Goal: Task Accomplishment & Management: Use online tool/utility

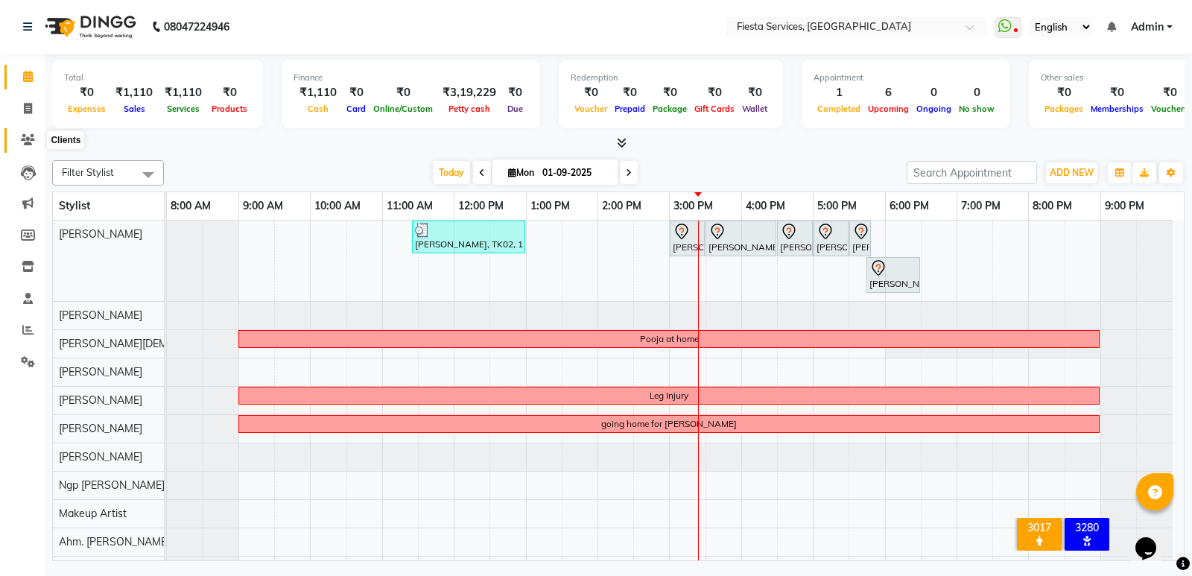
click at [27, 138] on icon at bounding box center [28, 139] width 14 height 11
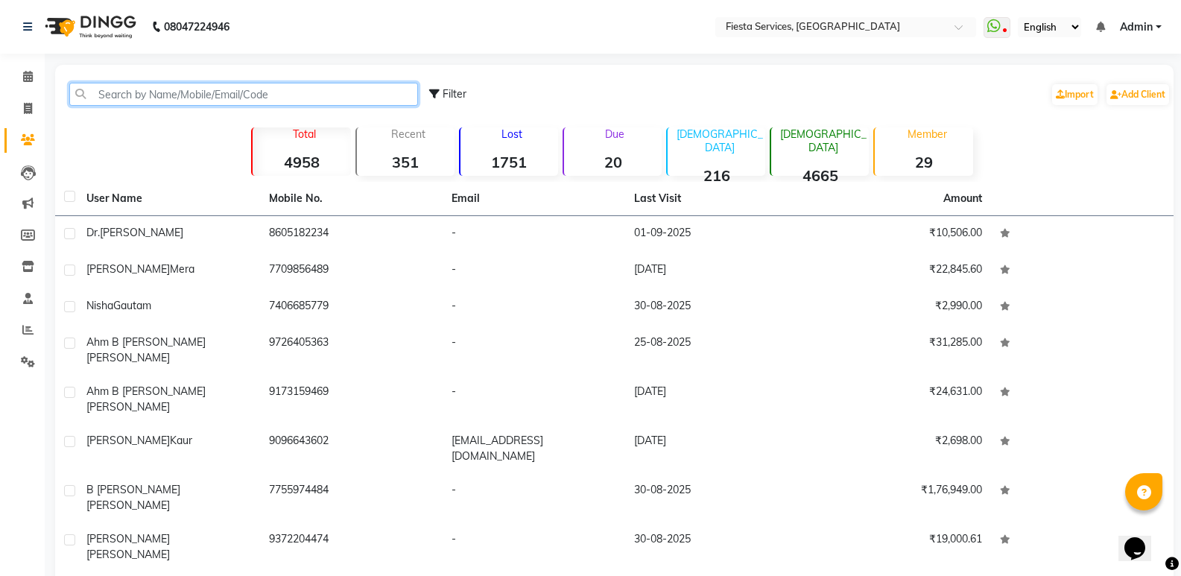
click at [168, 90] on input "text" at bounding box center [243, 94] width 349 height 23
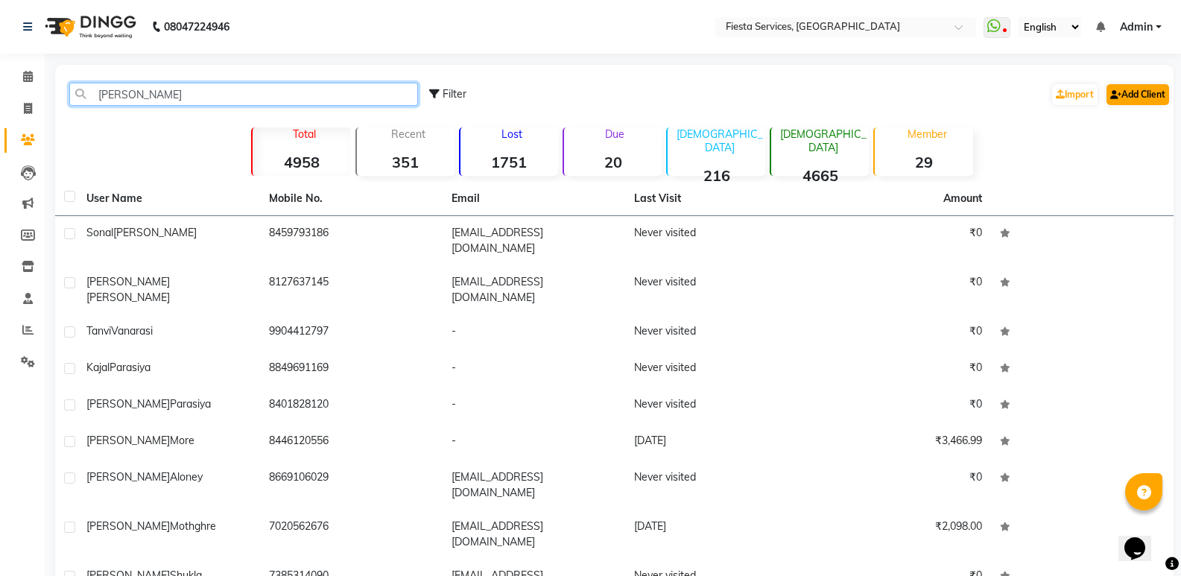
type input "[PERSON_NAME]"
click at [1123, 93] on link "Add Client" at bounding box center [1137, 94] width 63 height 21
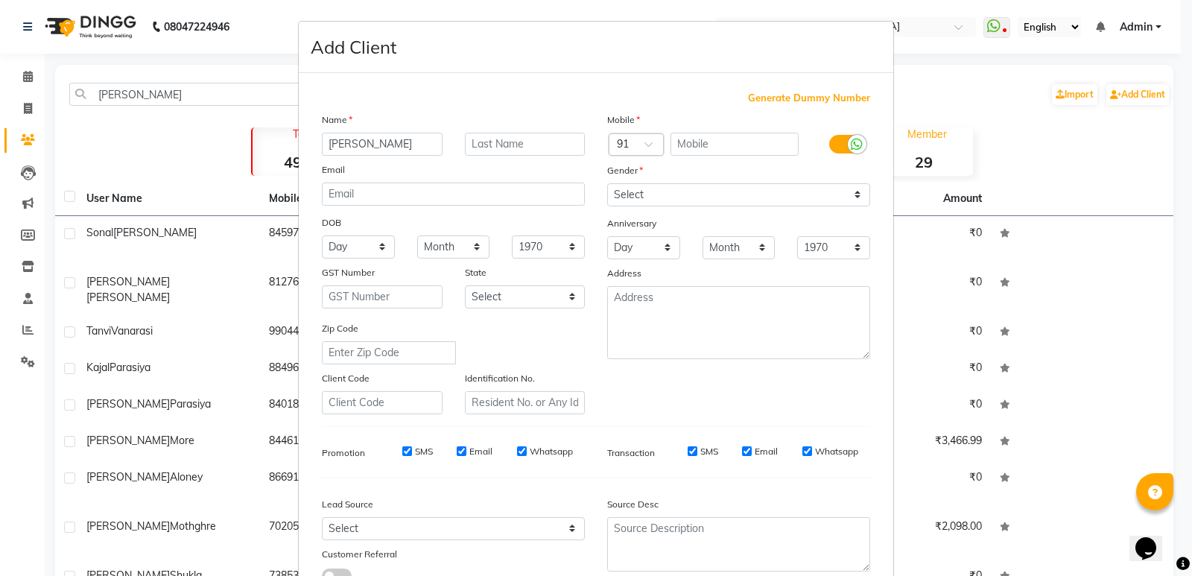
type input "[PERSON_NAME]"
click at [136, 92] on ngb-modal-window "Add Client Generate Dummy Number Name [PERSON_NAME] Email DOB Day 01 02 03 04 0…" at bounding box center [596, 288] width 1192 height 576
click at [137, 92] on ngb-modal-window "Add Client Generate Dummy Number Name [PERSON_NAME] Email DOB Day 01 02 03 04 0…" at bounding box center [596, 288] width 1192 height 576
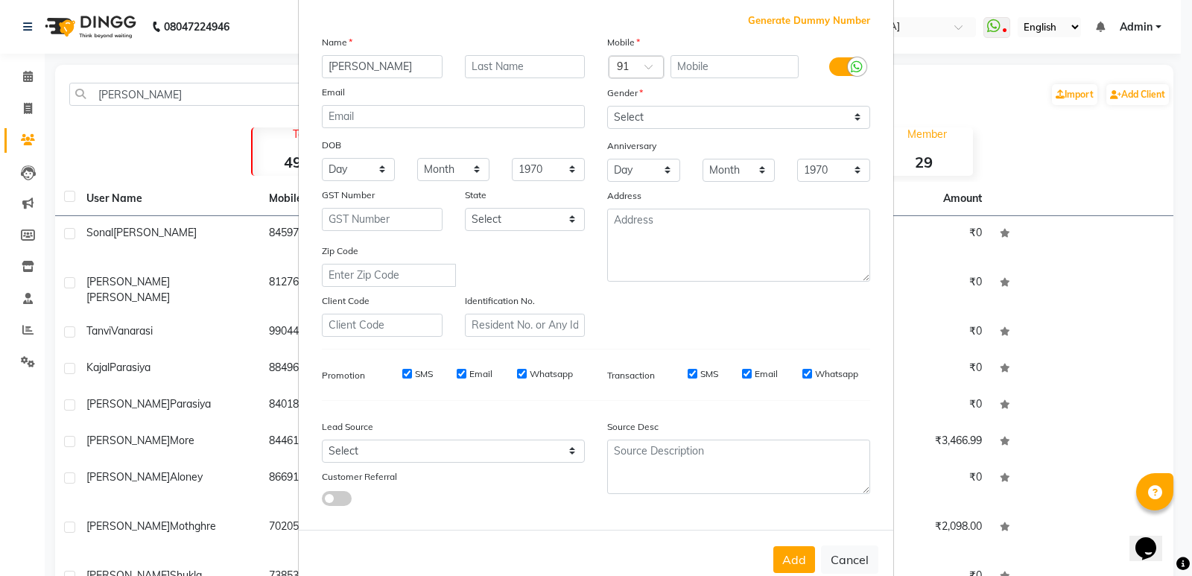
scroll to position [112, 0]
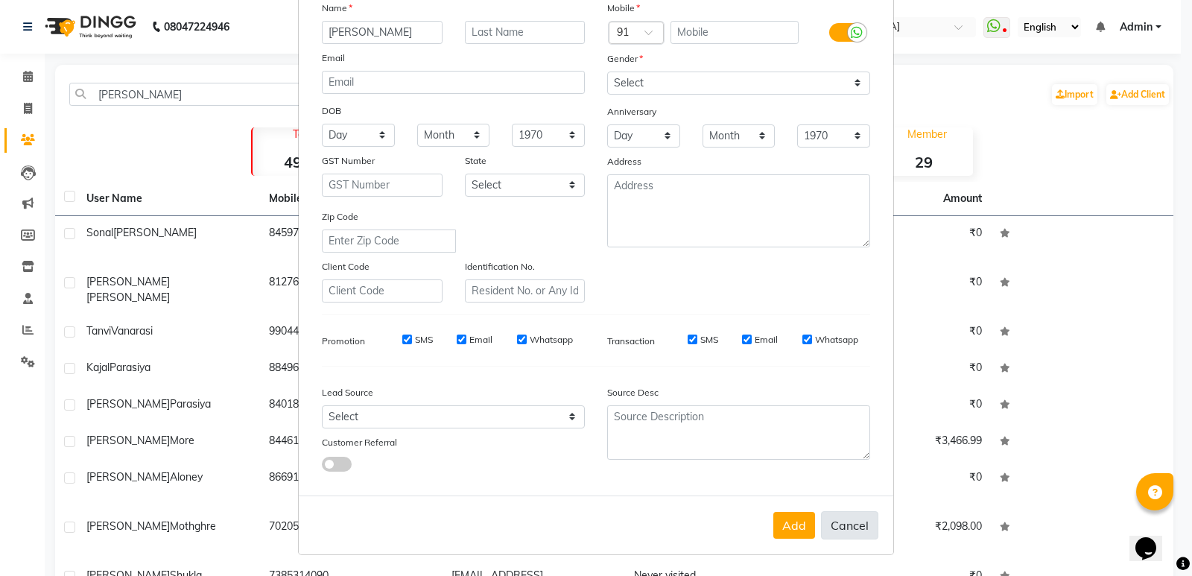
click at [859, 522] on button "Cancel" at bounding box center [849, 525] width 57 height 28
select select
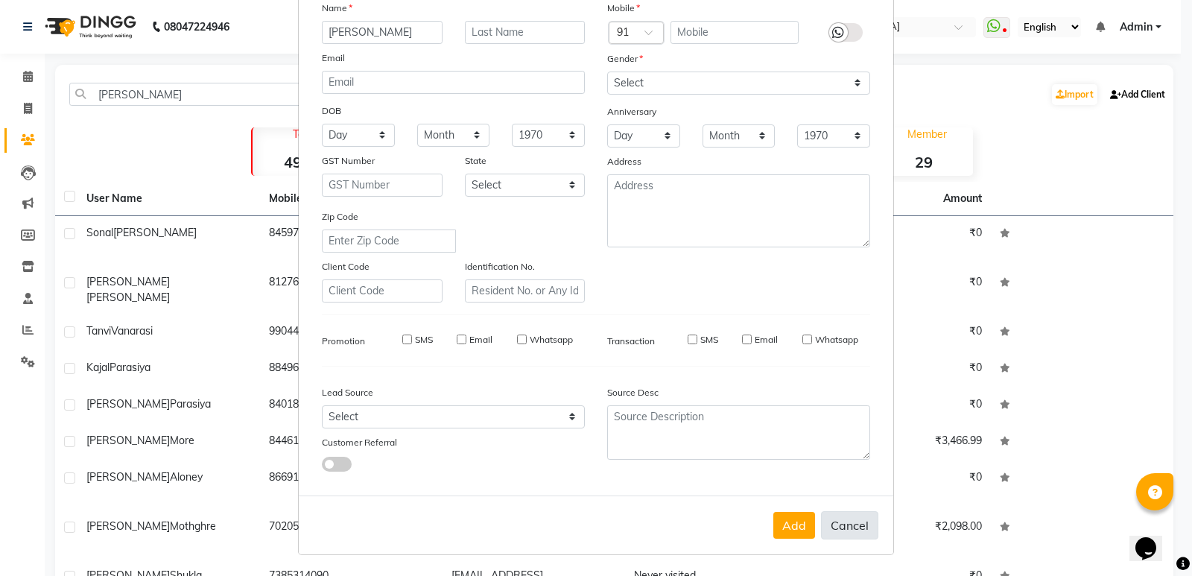
select select
checkbox input "false"
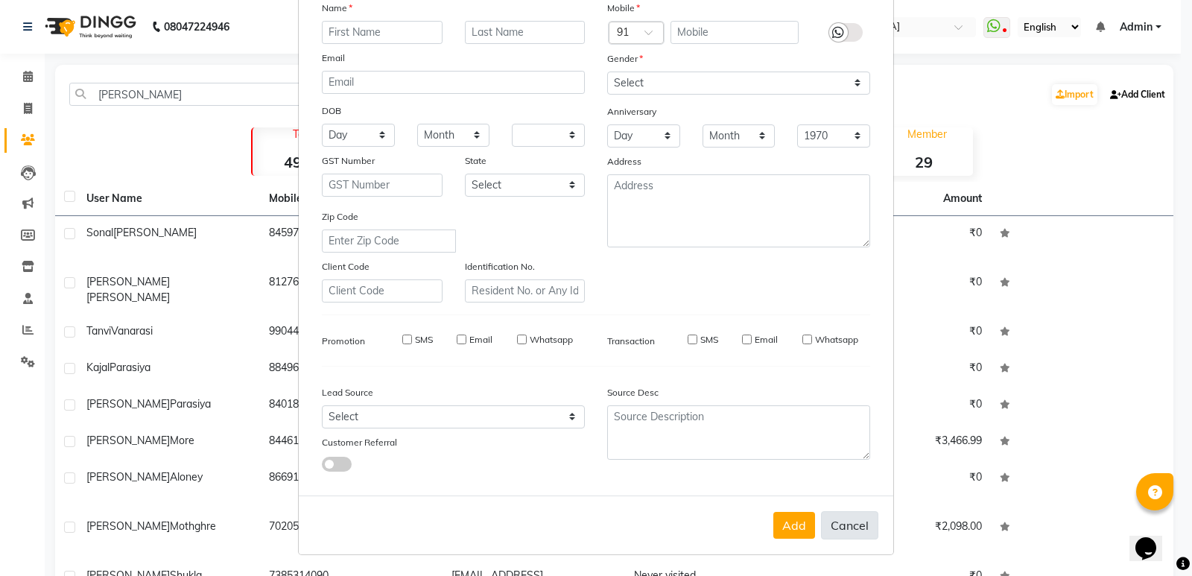
checkbox input "false"
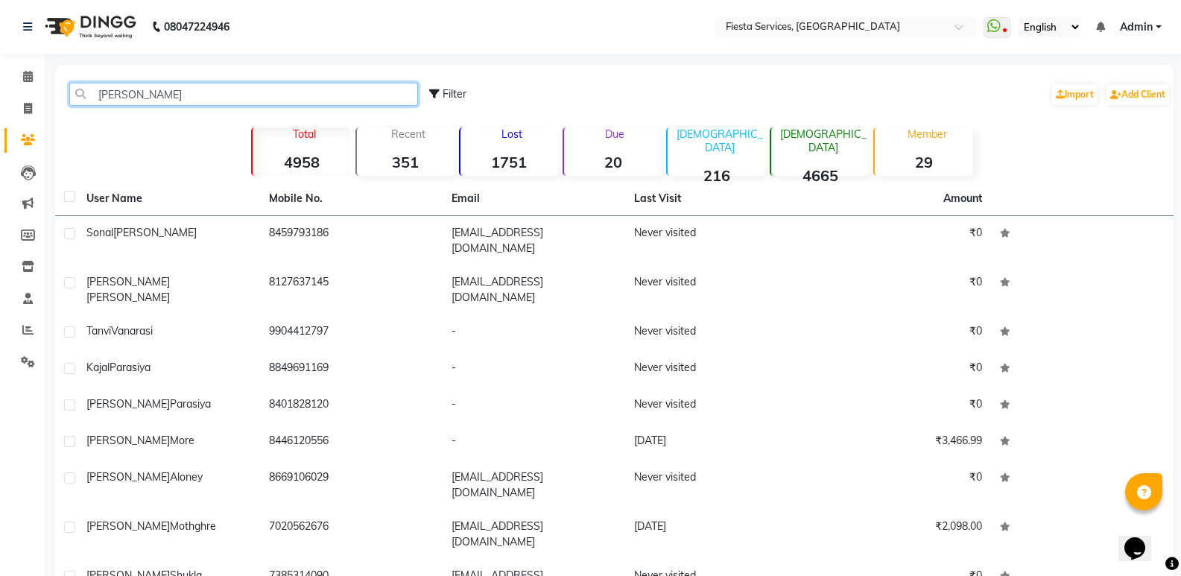
click at [159, 89] on input "[PERSON_NAME]" at bounding box center [243, 94] width 349 height 23
click at [160, 88] on input "[PERSON_NAME]" at bounding box center [243, 94] width 349 height 23
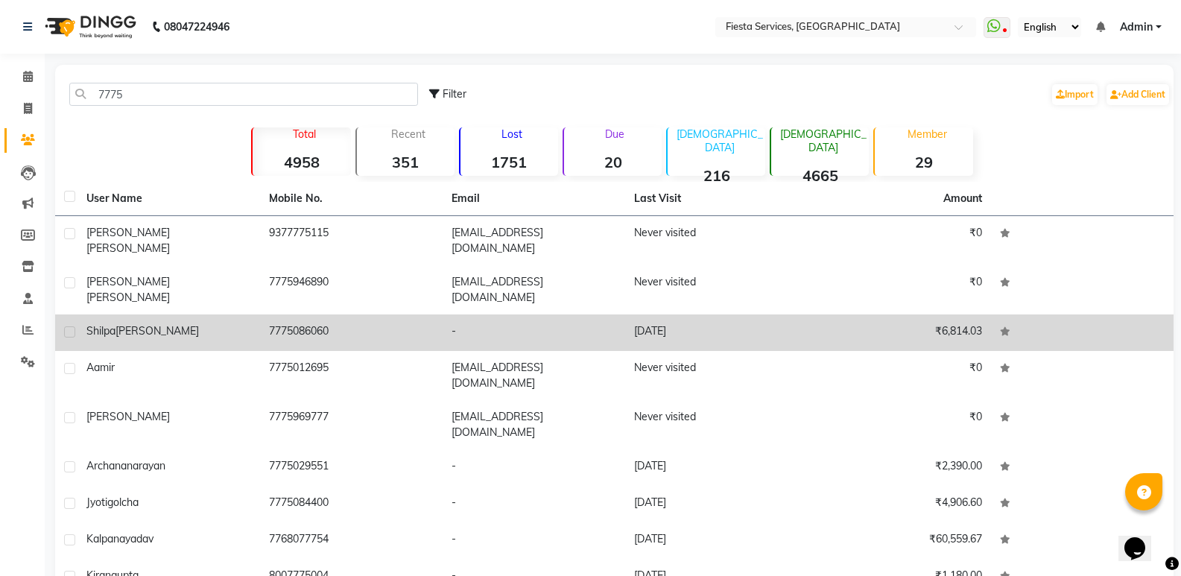
click at [171, 323] on div "[PERSON_NAME]" at bounding box center [168, 331] width 165 height 16
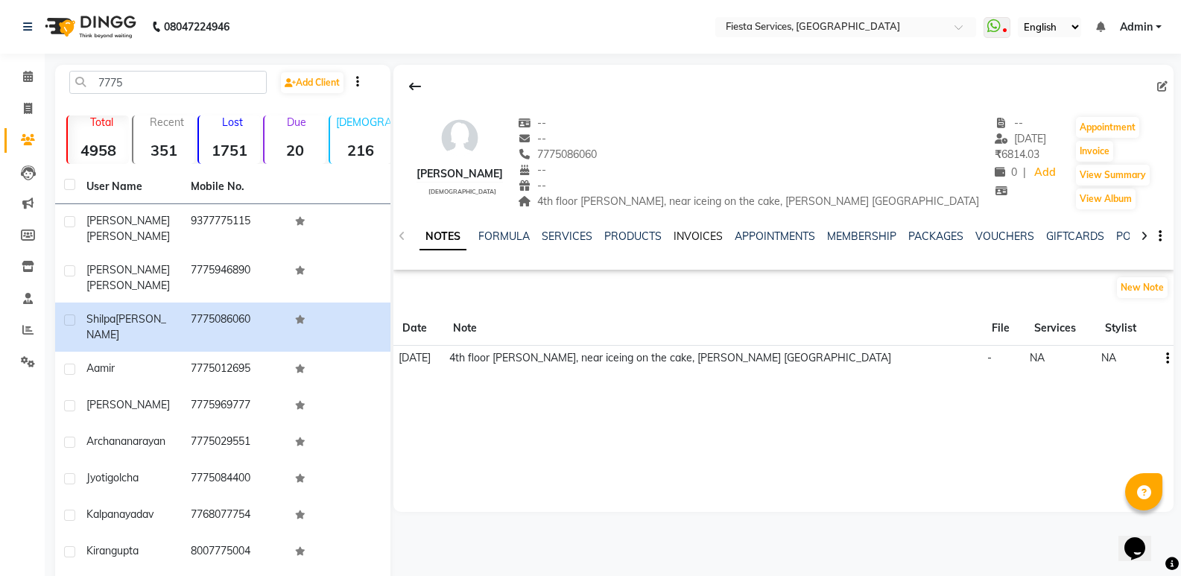
click at [700, 236] on link "INVOICES" at bounding box center [697, 235] width 49 height 13
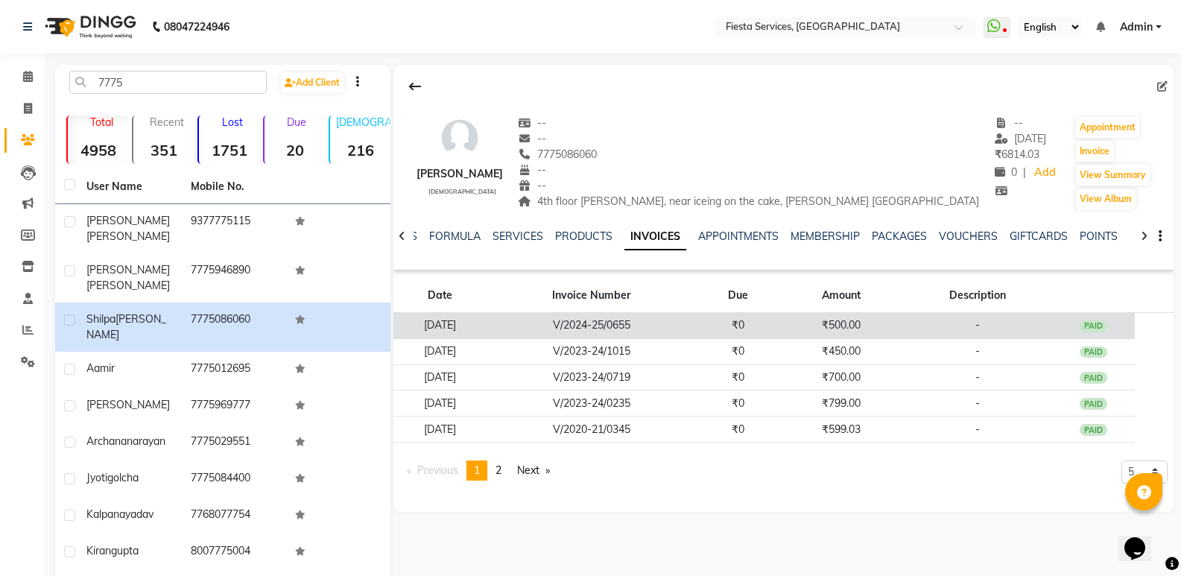
click at [565, 328] on td "V/2024-25/0655" at bounding box center [591, 326] width 210 height 26
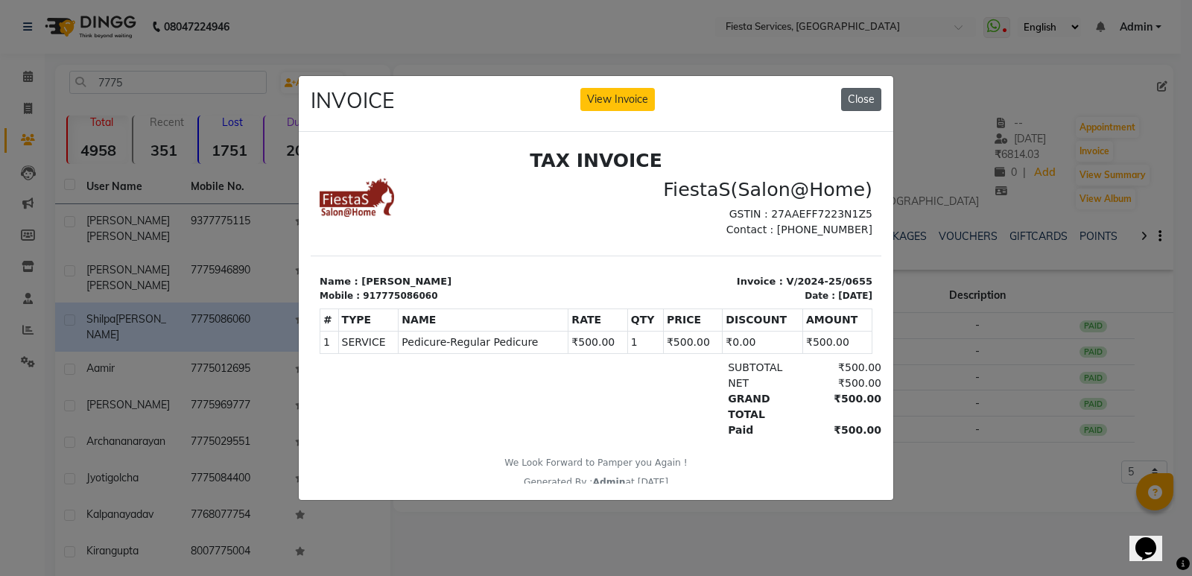
click at [869, 89] on button "Close" at bounding box center [861, 99] width 40 height 23
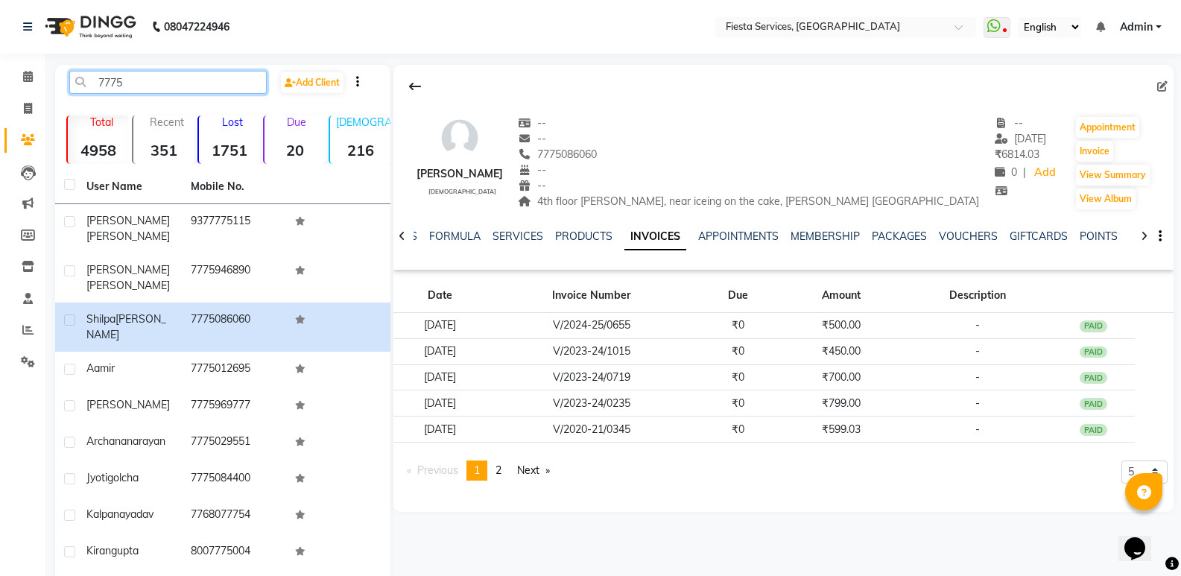
click at [180, 93] on input "7775" at bounding box center [167, 82] width 197 height 23
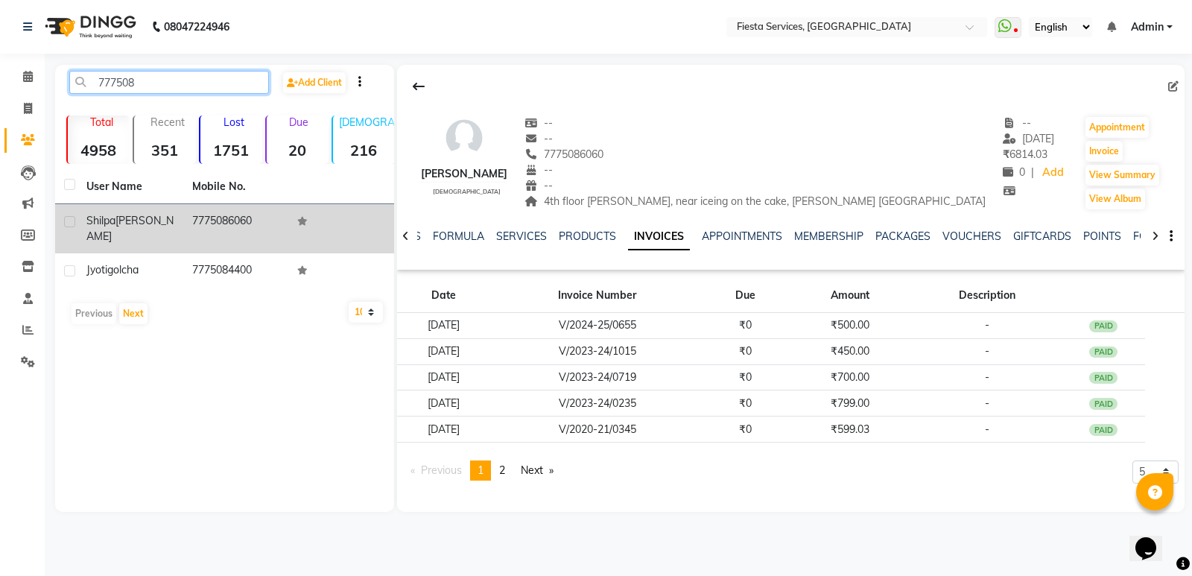
type input "777508"
click at [191, 229] on td "7775086060" at bounding box center [236, 228] width 106 height 49
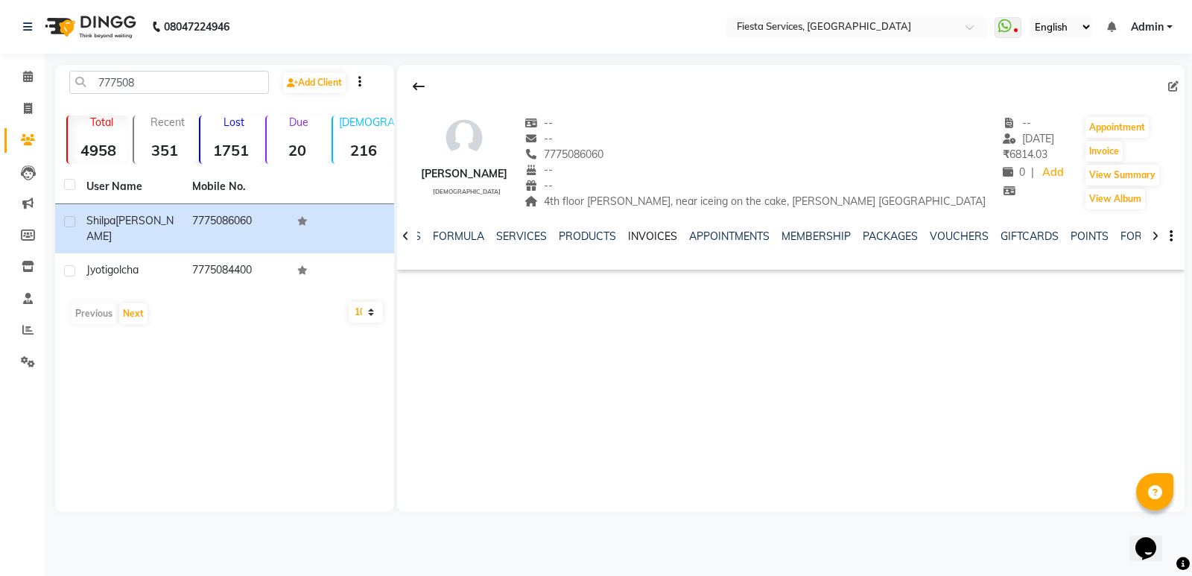
click at [649, 241] on link "INVOICES" at bounding box center [652, 235] width 49 height 13
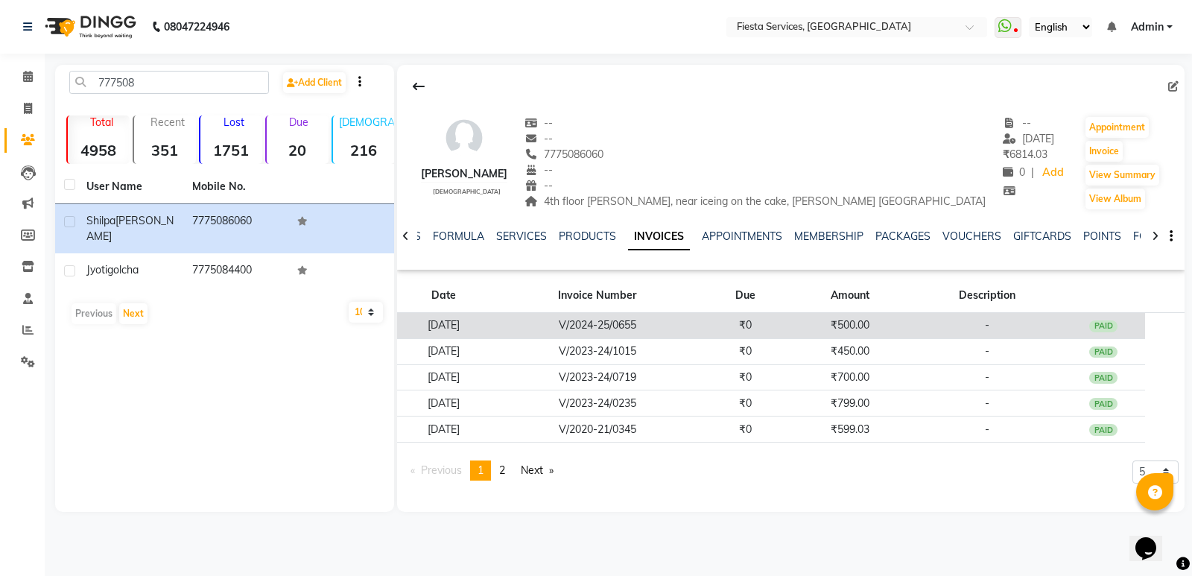
click at [942, 336] on td "-" at bounding box center [987, 326] width 149 height 26
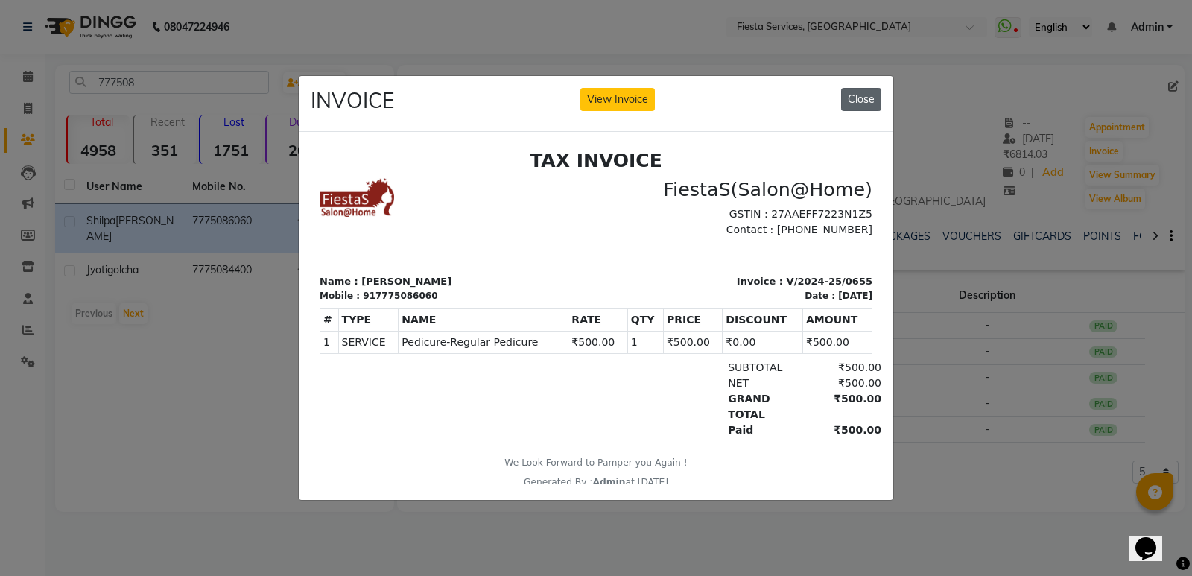
click at [872, 98] on button "Close" at bounding box center [861, 99] width 40 height 23
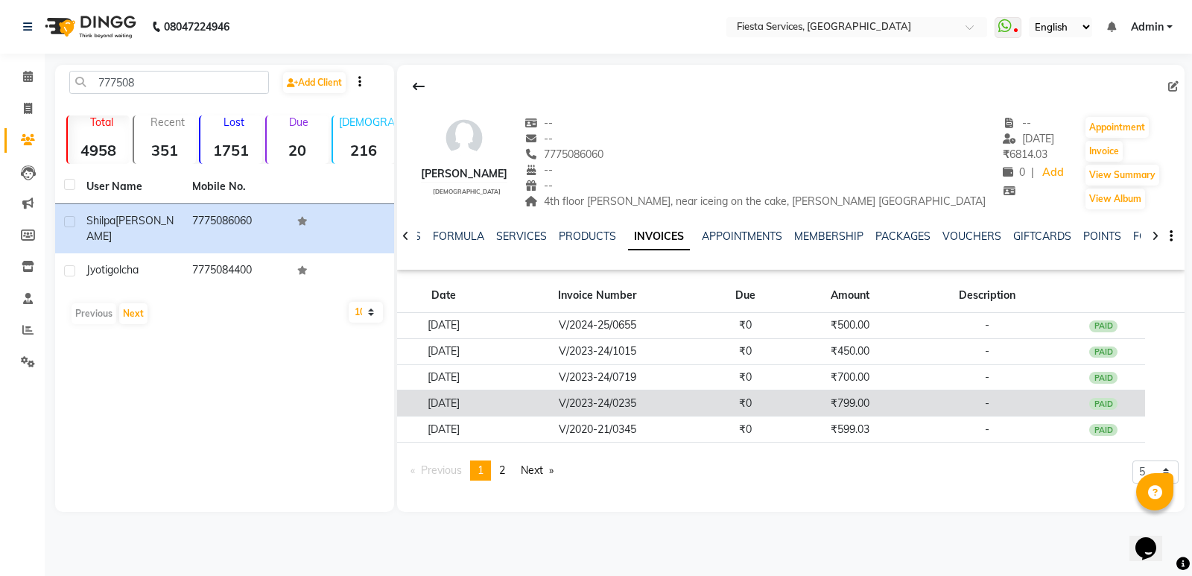
click at [1107, 407] on div "PAID" at bounding box center [1103, 404] width 28 height 12
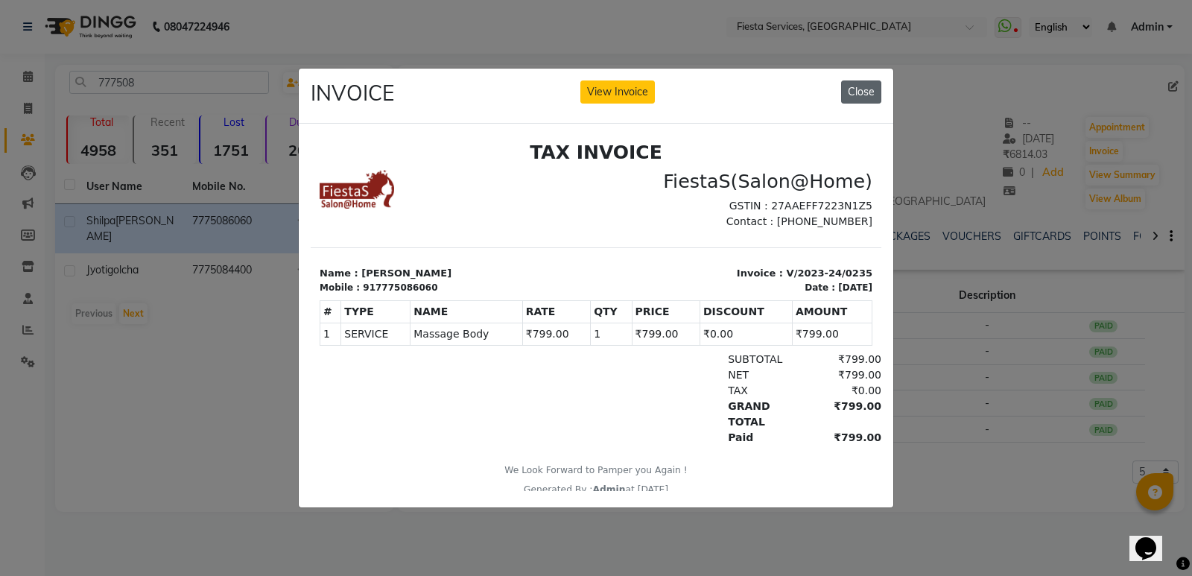
click at [855, 86] on button "Close" at bounding box center [861, 91] width 40 height 23
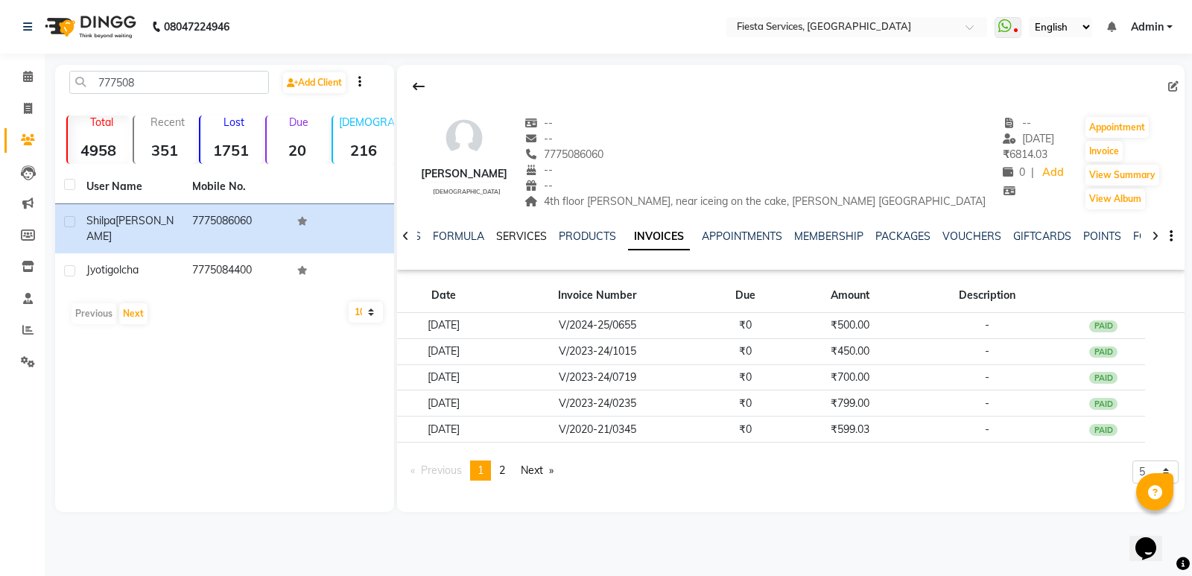
click at [510, 233] on link "SERVICES" at bounding box center [521, 235] width 51 height 13
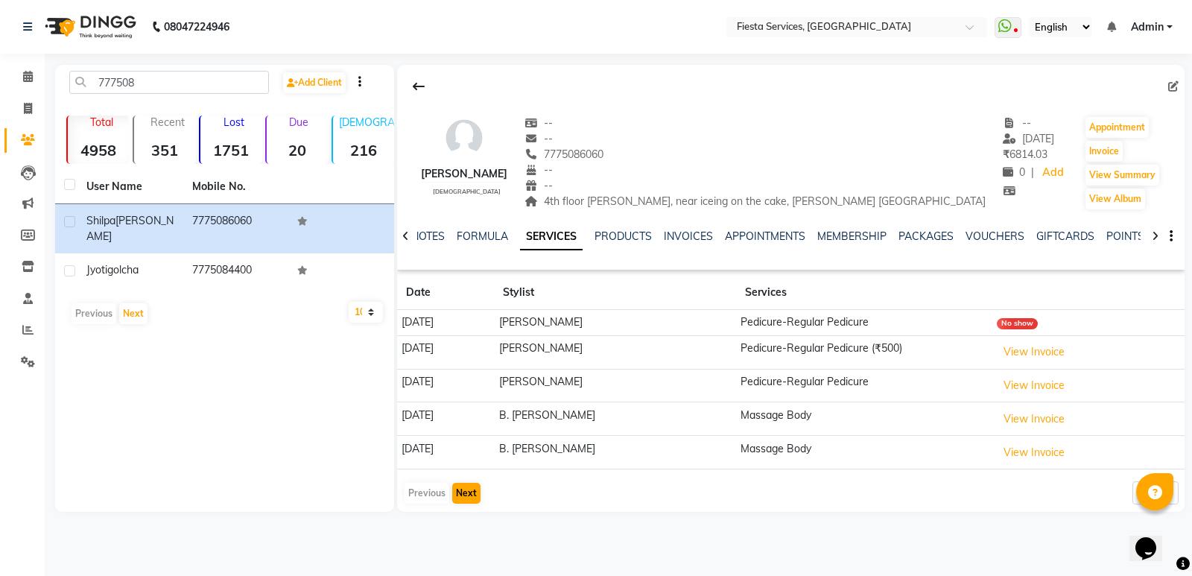
click at [472, 496] on button "Next" at bounding box center [466, 493] width 28 height 21
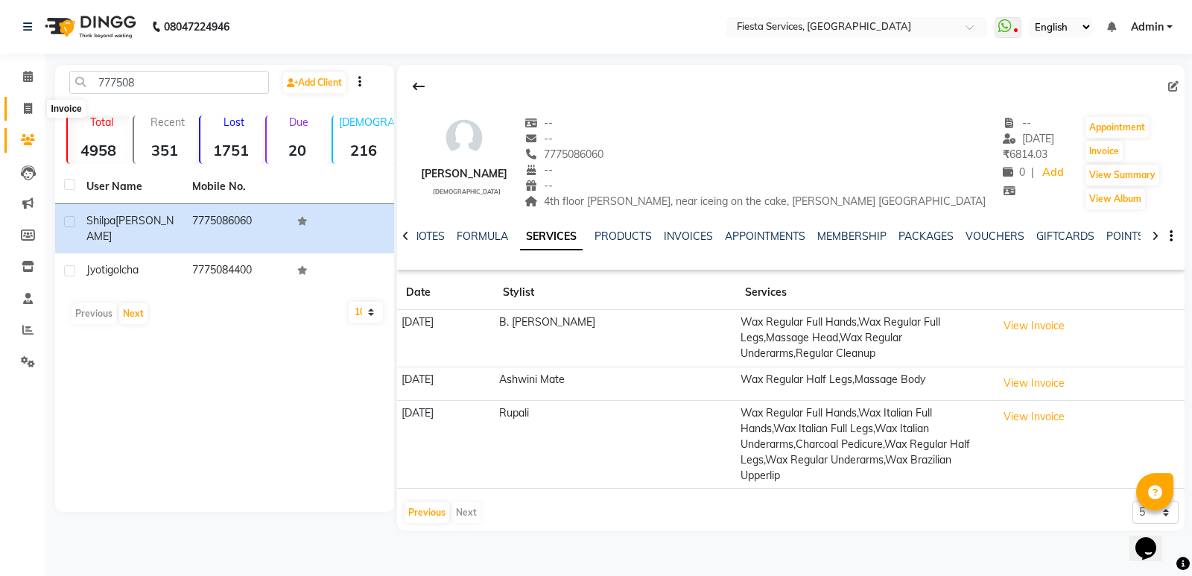
click at [31, 108] on icon at bounding box center [28, 108] width 8 height 11
select select "service"
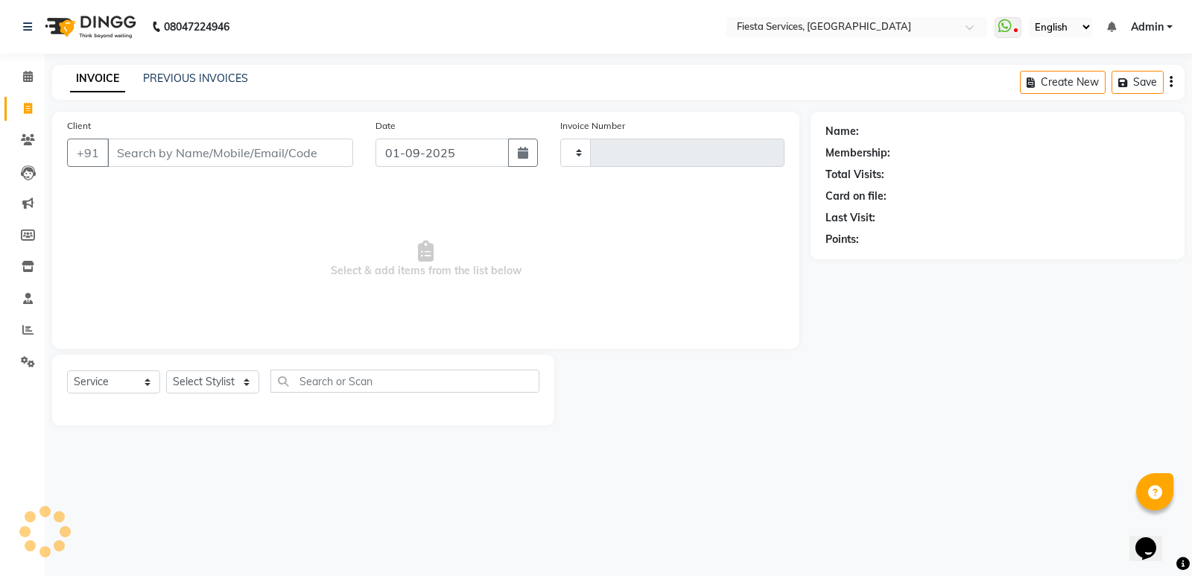
type input "1028"
select select "4929"
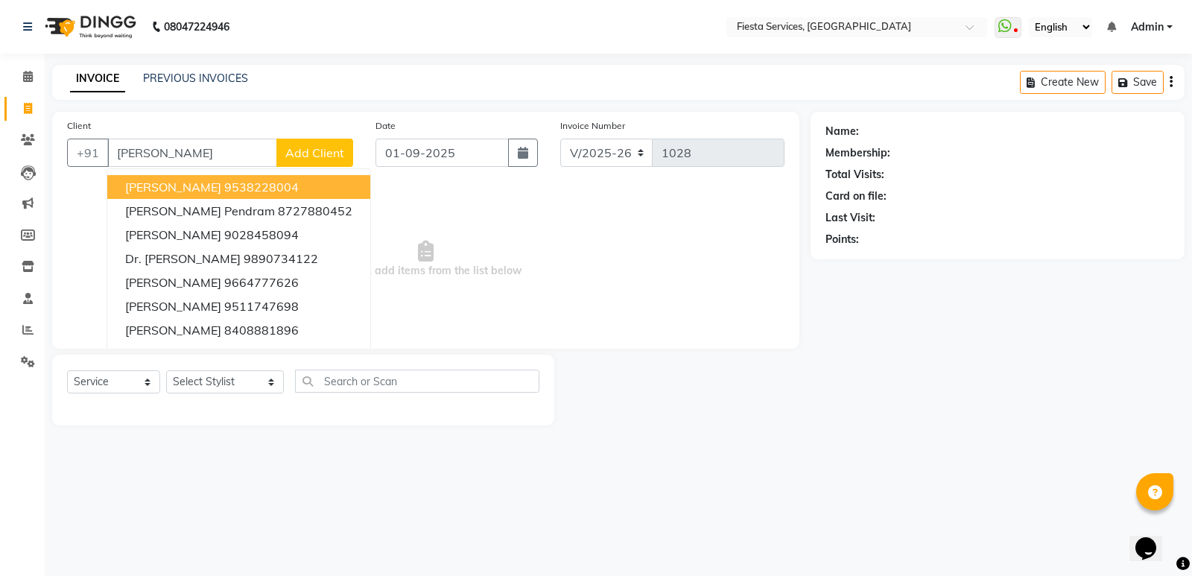
click at [115, 153] on input "[PERSON_NAME]" at bounding box center [192, 153] width 170 height 28
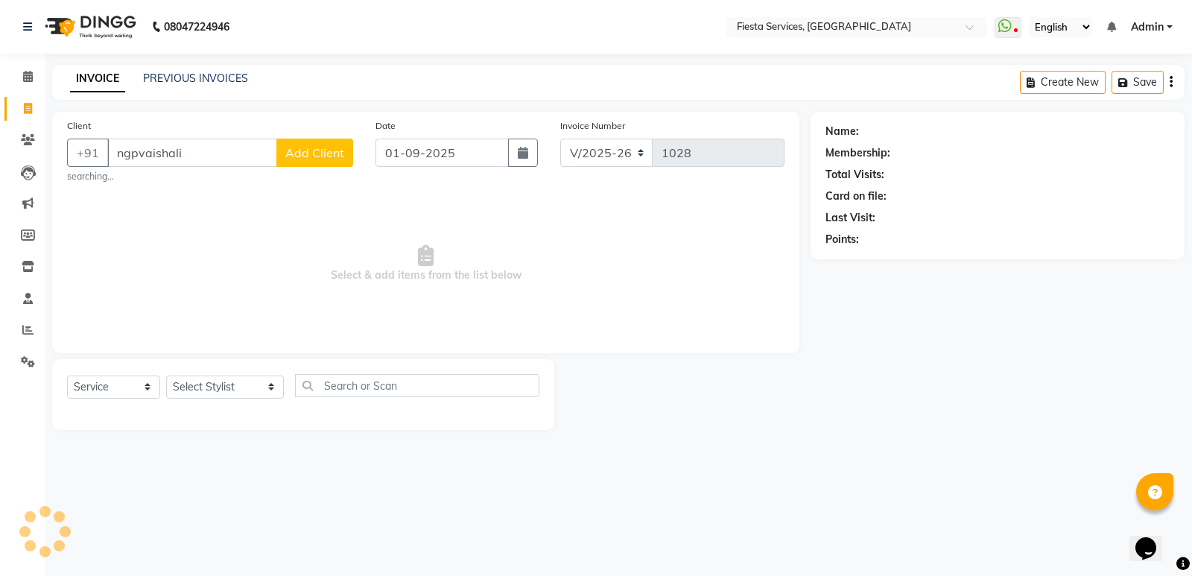
type input "ngp [PERSON_NAME]"
click at [197, 153] on input "ngp [PERSON_NAME]" at bounding box center [192, 153] width 170 height 28
drag, startPoint x: 197, startPoint y: 153, endPoint x: 186, endPoint y: 153, distance: 11.2
click at [192, 153] on input "ngp [PERSON_NAME]" at bounding box center [192, 153] width 170 height 28
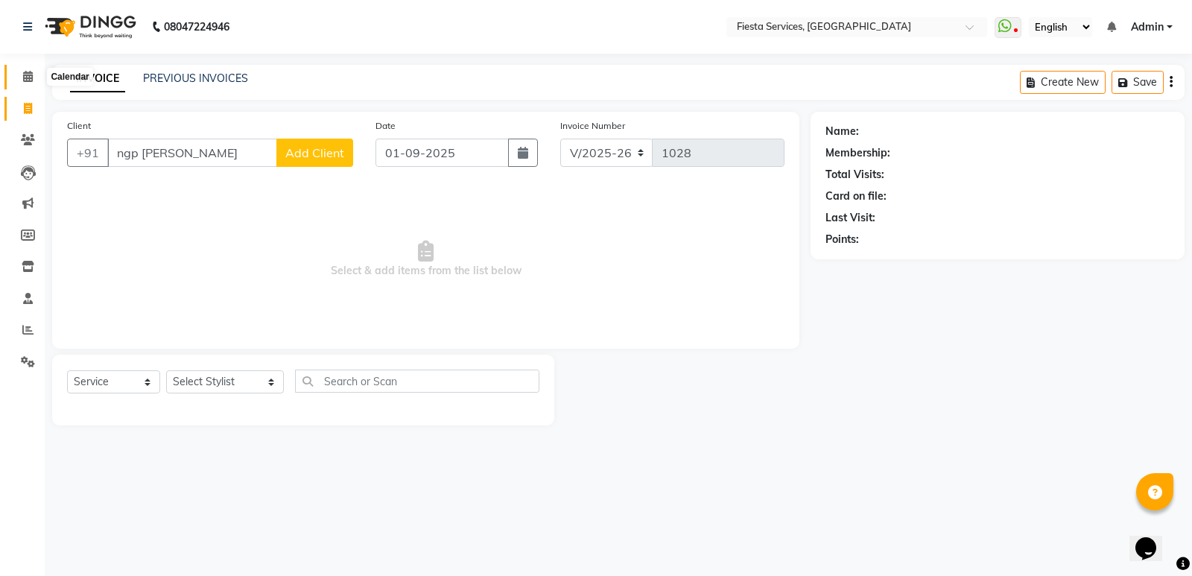
click at [34, 77] on span at bounding box center [28, 77] width 26 height 17
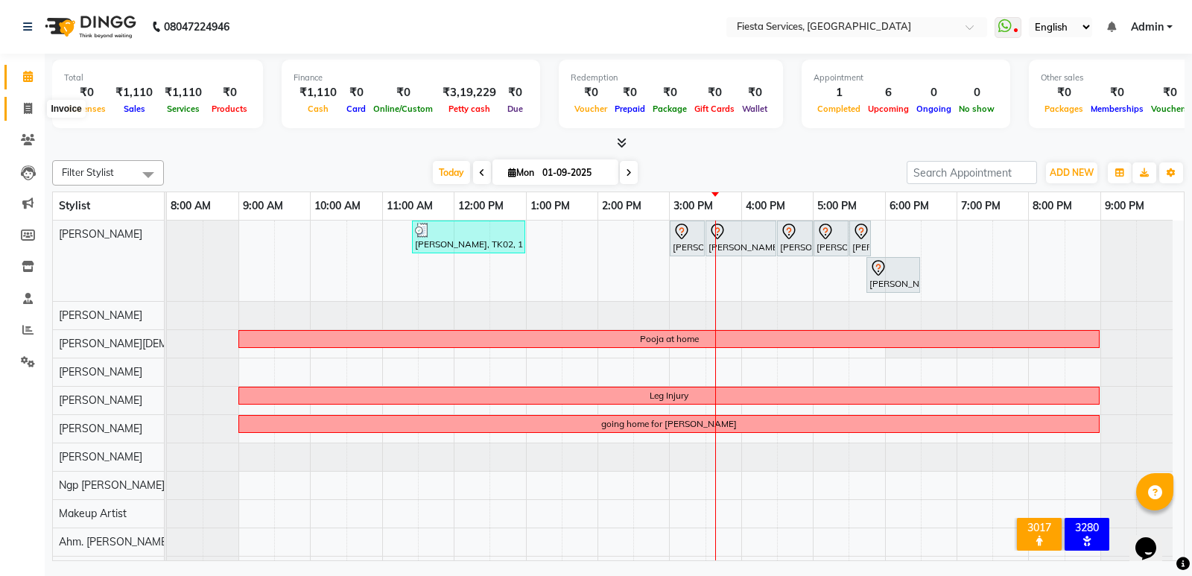
click at [25, 107] on icon at bounding box center [28, 108] width 8 height 11
select select "4929"
select select "service"
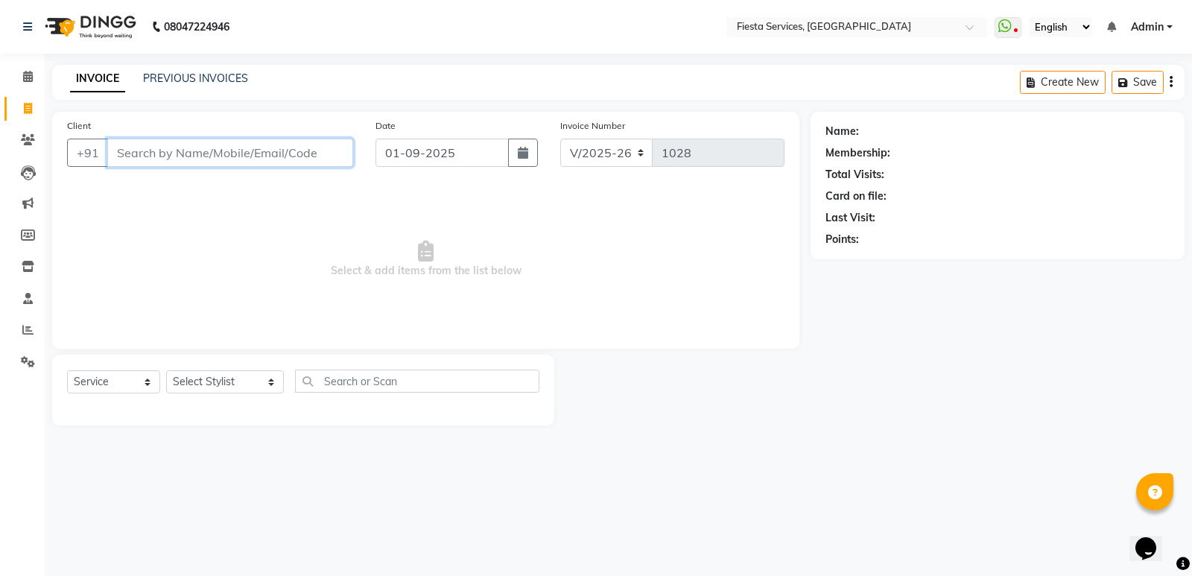
click at [168, 145] on input "Client" at bounding box center [230, 153] width 246 height 28
type input "vaishal"
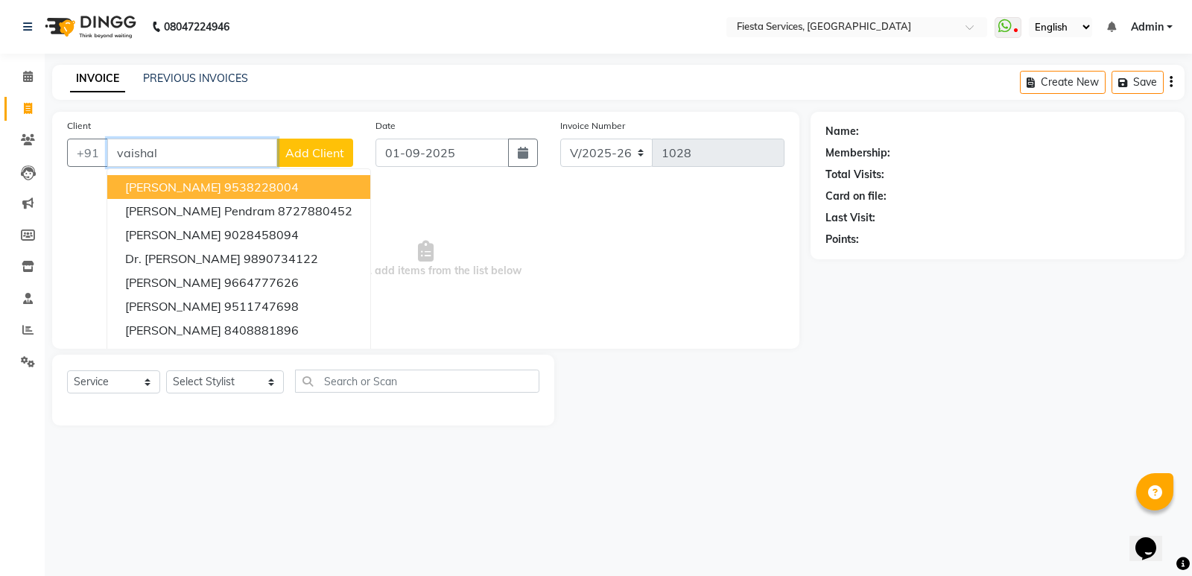
click at [184, 145] on input "vaishal" at bounding box center [192, 153] width 170 height 28
click at [184, 146] on input "vaishal" at bounding box center [192, 153] width 170 height 28
type input "vaisha"
click at [26, 69] on span at bounding box center [28, 77] width 26 height 17
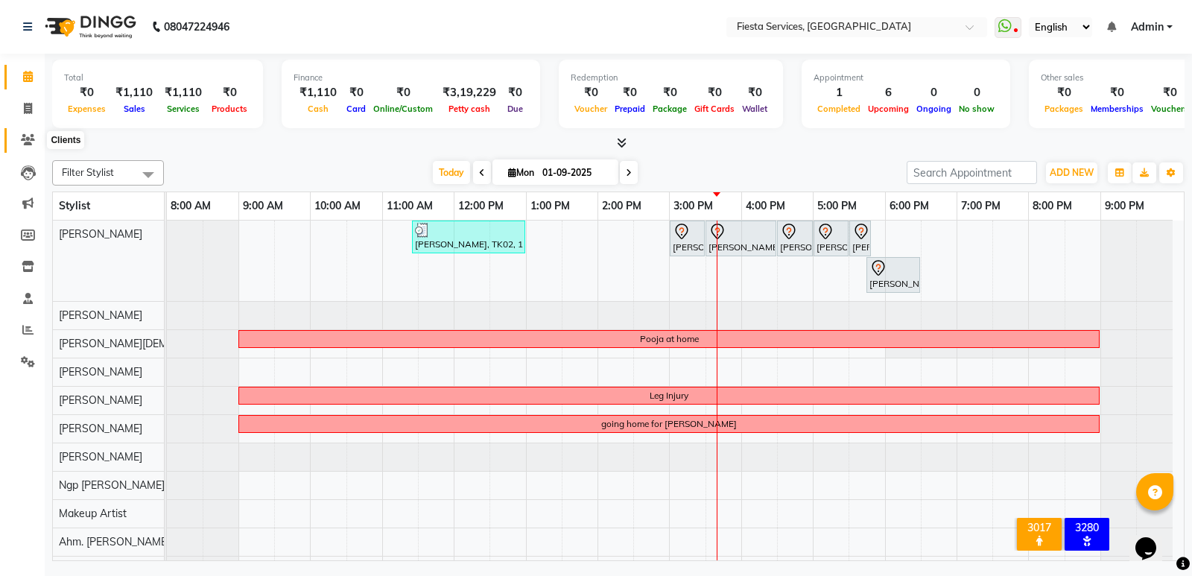
click at [25, 136] on icon at bounding box center [28, 139] width 14 height 11
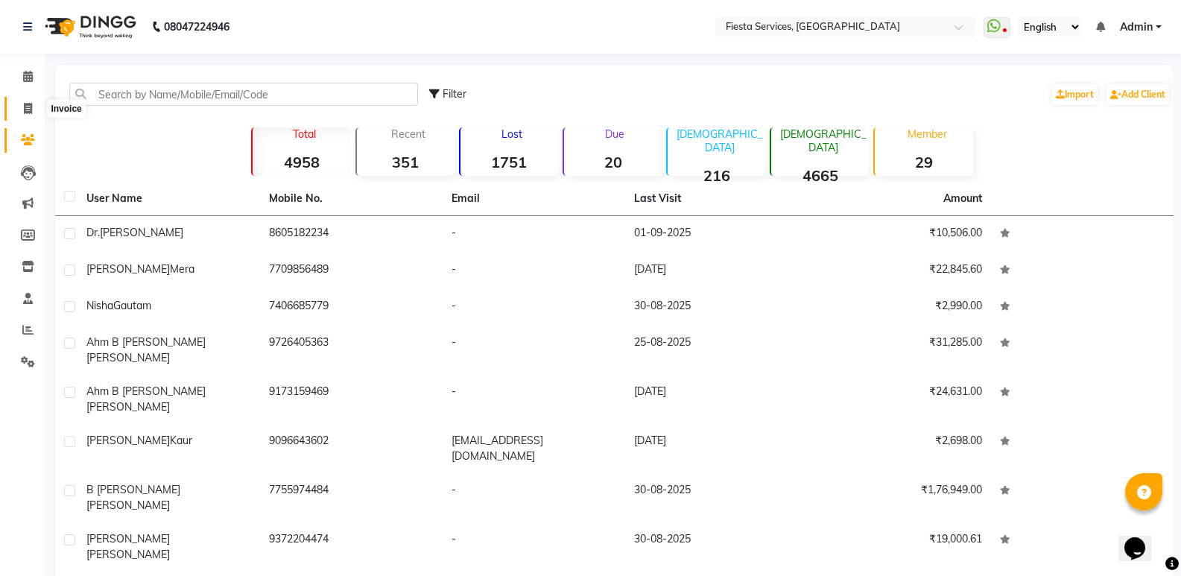
click at [26, 114] on span at bounding box center [28, 109] width 26 height 17
select select "service"
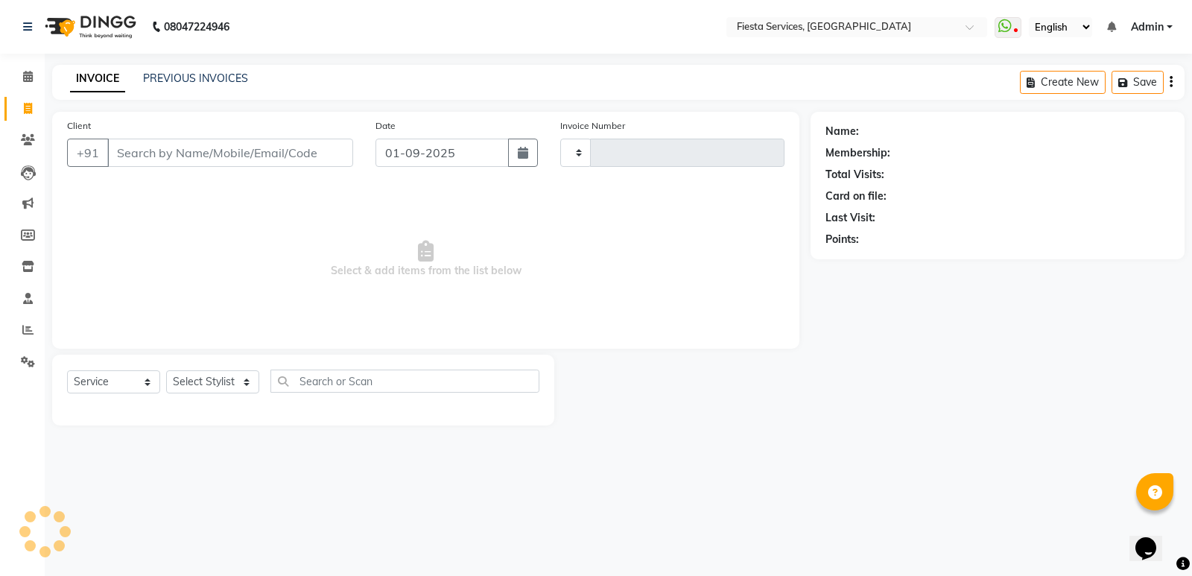
type input "1028"
select select "4929"
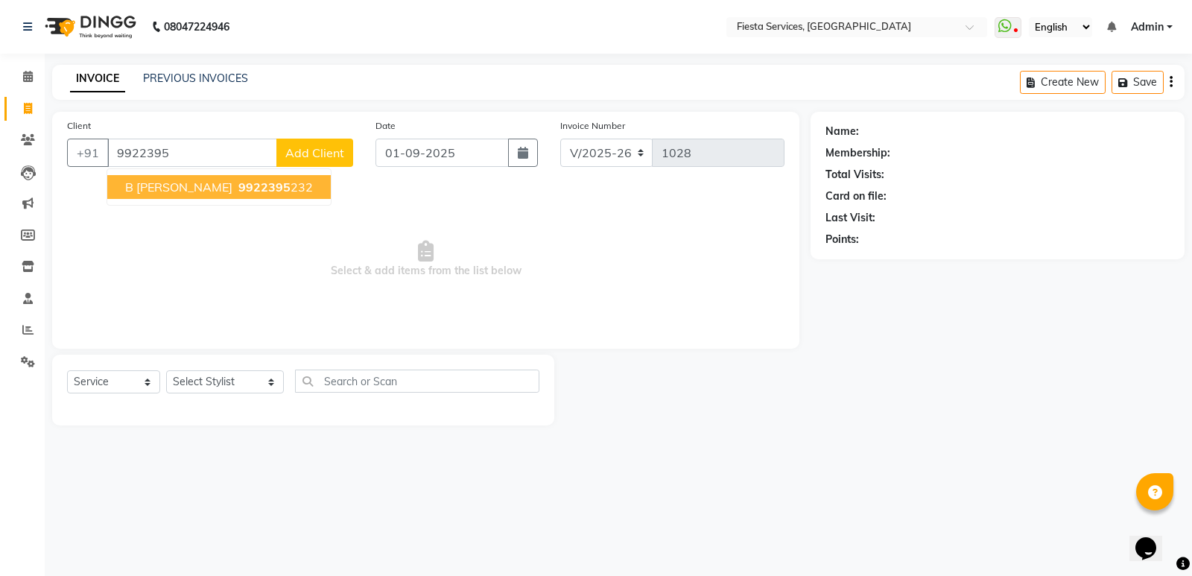
click at [155, 187] on span "B [PERSON_NAME]" at bounding box center [178, 187] width 107 height 15
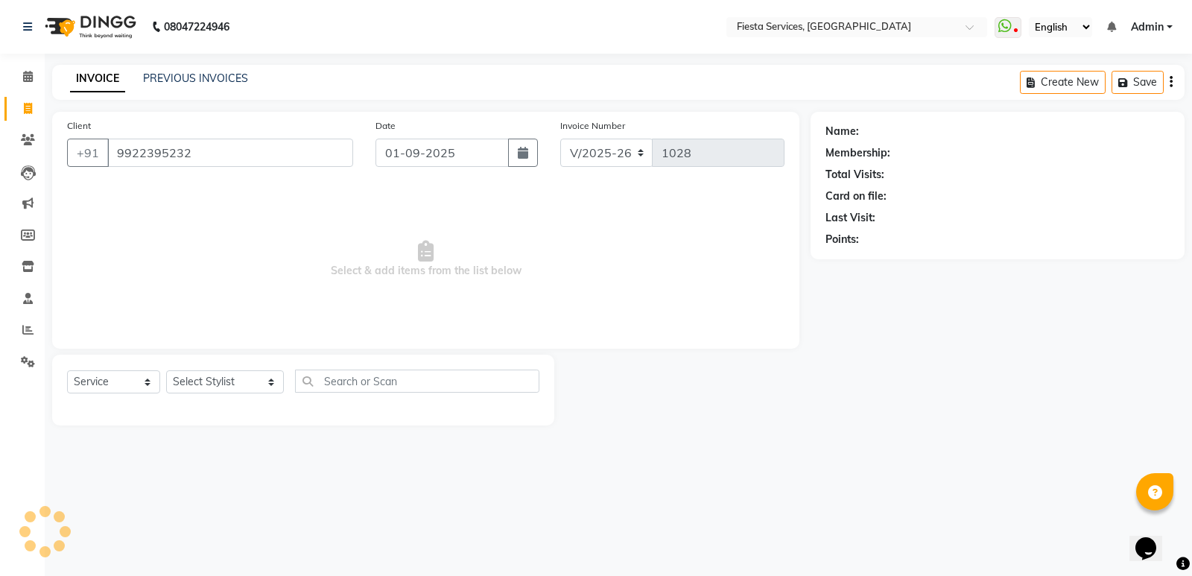
type input "9922395232"
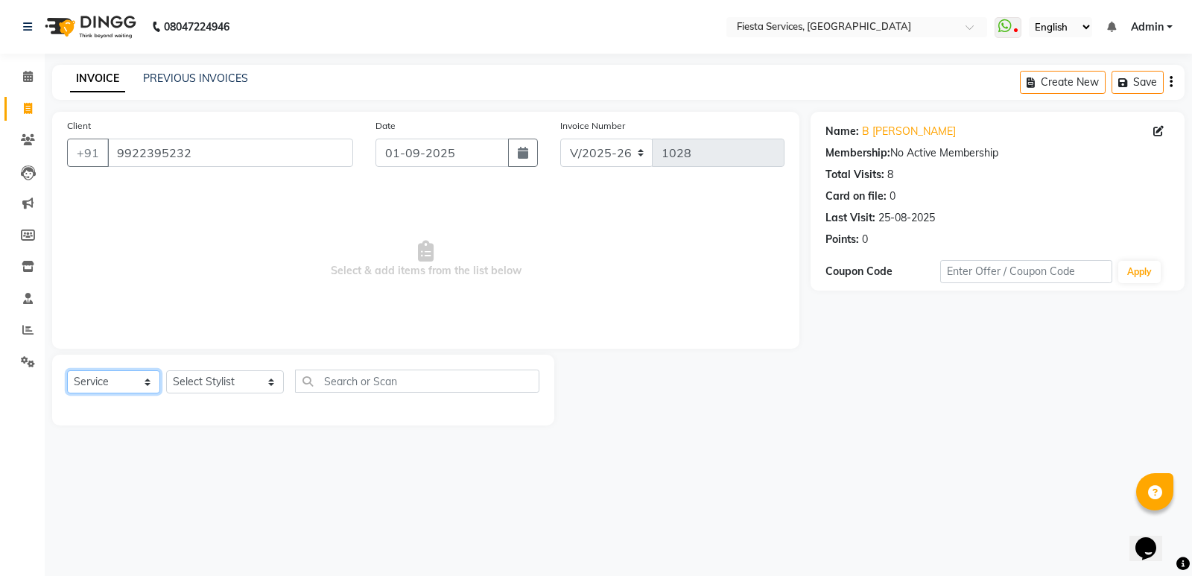
click at [102, 386] on select "Select Service Product Membership Package Voucher Prepaid Gift Card" at bounding box center [113, 381] width 93 height 23
select select "product"
click at [67, 370] on select "Select Service Product Membership Package Voucher Prepaid Gift Card" at bounding box center [113, 381] width 93 height 23
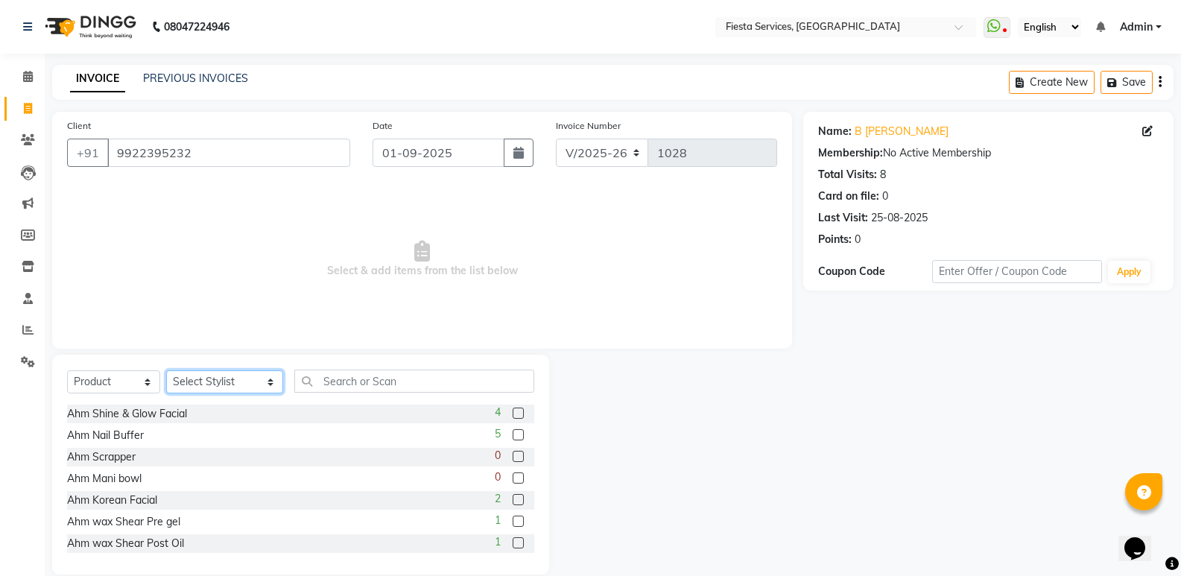
click at [211, 384] on select "Select Stylist [PERSON_NAME] Ahm. [PERSON_NAME] Ahm. [PERSON_NAME] Ahm [PERSON_…" at bounding box center [224, 381] width 117 height 23
select select "30487"
click at [166, 370] on select "Select Stylist [PERSON_NAME] Ahm. [PERSON_NAME] Ahm. [PERSON_NAME] Ahm [PERSON_…" at bounding box center [224, 381] width 117 height 23
click at [303, 382] on input "text" at bounding box center [414, 381] width 240 height 23
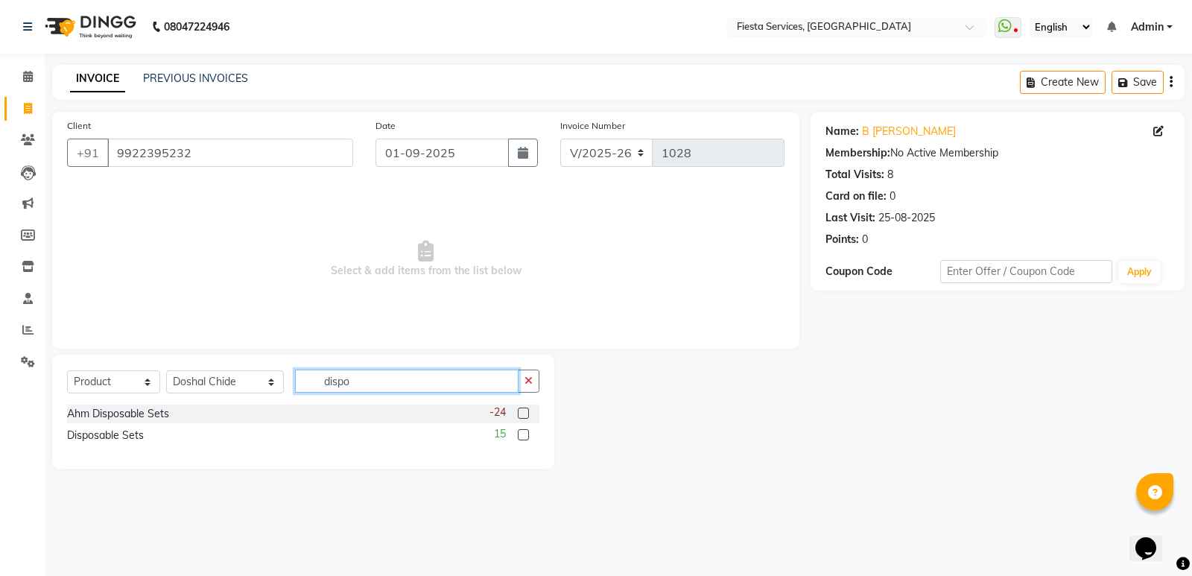
type input "dispo"
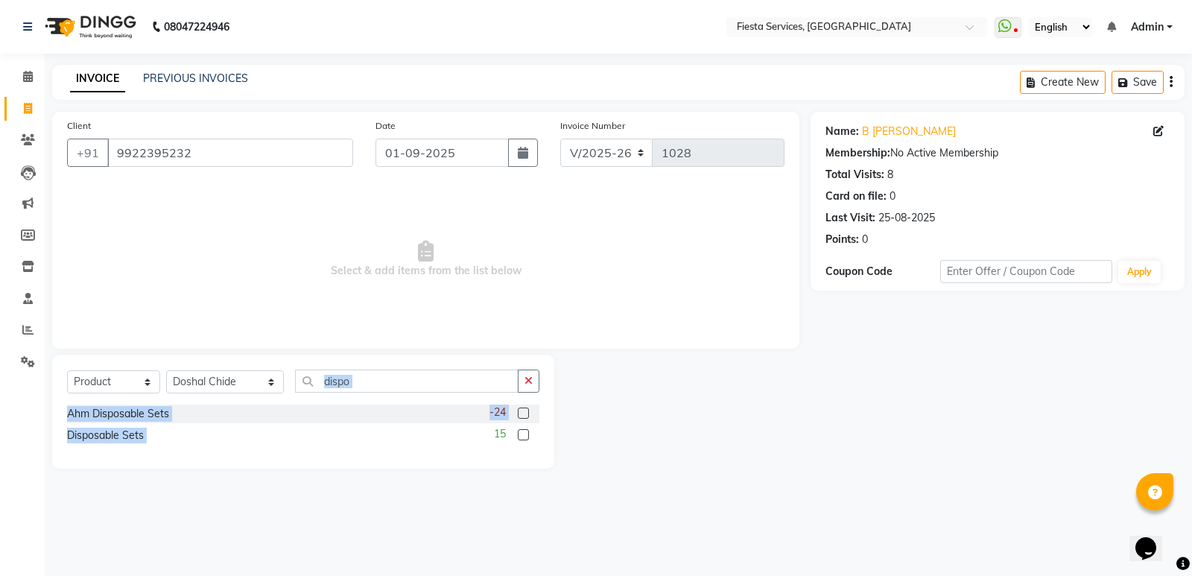
drag, startPoint x: 506, startPoint y: 435, endPoint x: 367, endPoint y: 386, distance: 147.0
click at [367, 386] on div "Select Service Product Membership Package Voucher Prepaid Gift Card Select Styl…" at bounding box center [303, 412] width 502 height 114
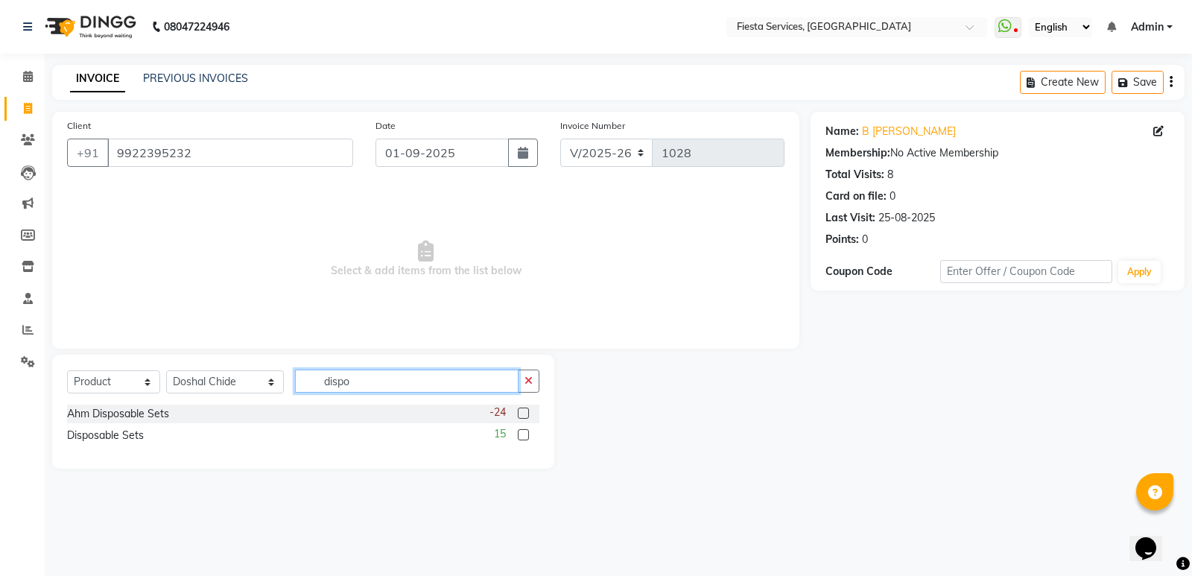
drag, startPoint x: 378, startPoint y: 382, endPoint x: 428, endPoint y: 417, distance: 60.4
click at [407, 403] on div "Select Service Product Membership Package Voucher Prepaid Gift Card Select Styl…" at bounding box center [303, 387] width 472 height 35
drag, startPoint x: 428, startPoint y: 417, endPoint x: 527, endPoint y: 427, distance: 99.6
click at [506, 417] on div "Ahm Disposable Sets -24" at bounding box center [303, 414] width 472 height 19
click at [521, 437] on label at bounding box center [523, 434] width 11 height 11
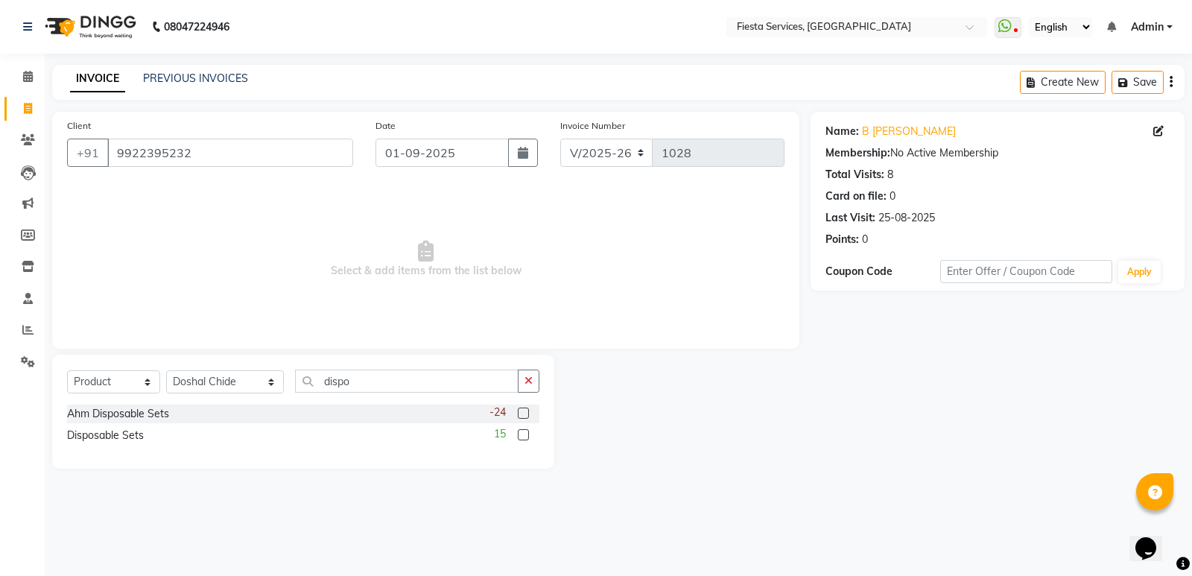
click at [521, 437] on input "checkbox" at bounding box center [523, 436] width 10 height 10
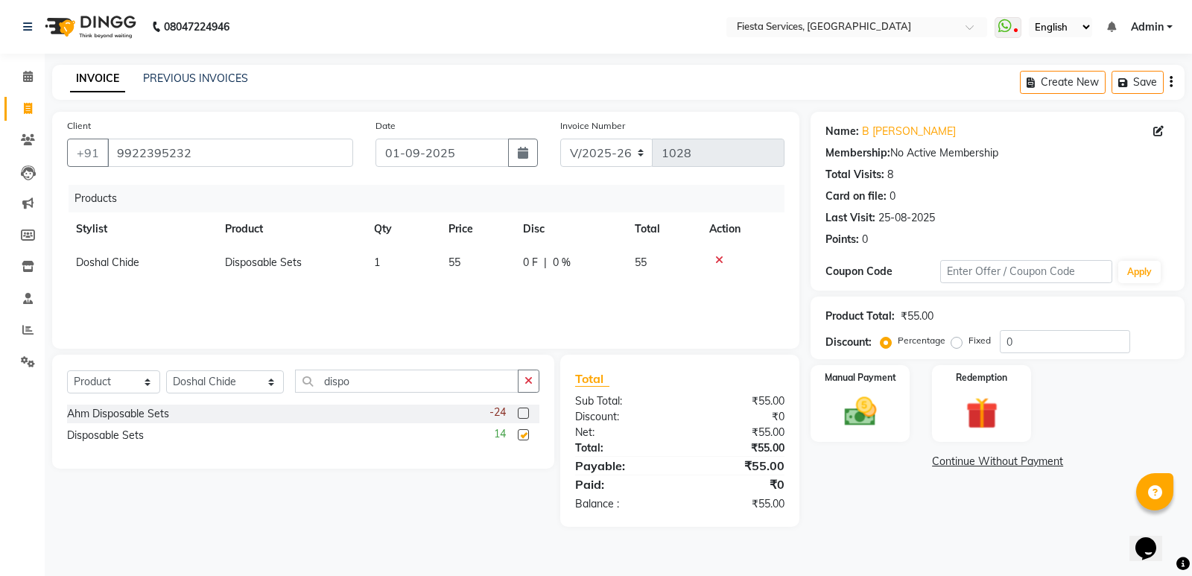
checkbox input "false"
click at [378, 262] on span "1" at bounding box center [377, 262] width 6 height 13
select select "30487"
click at [378, 262] on input "1" at bounding box center [402, 266] width 57 height 23
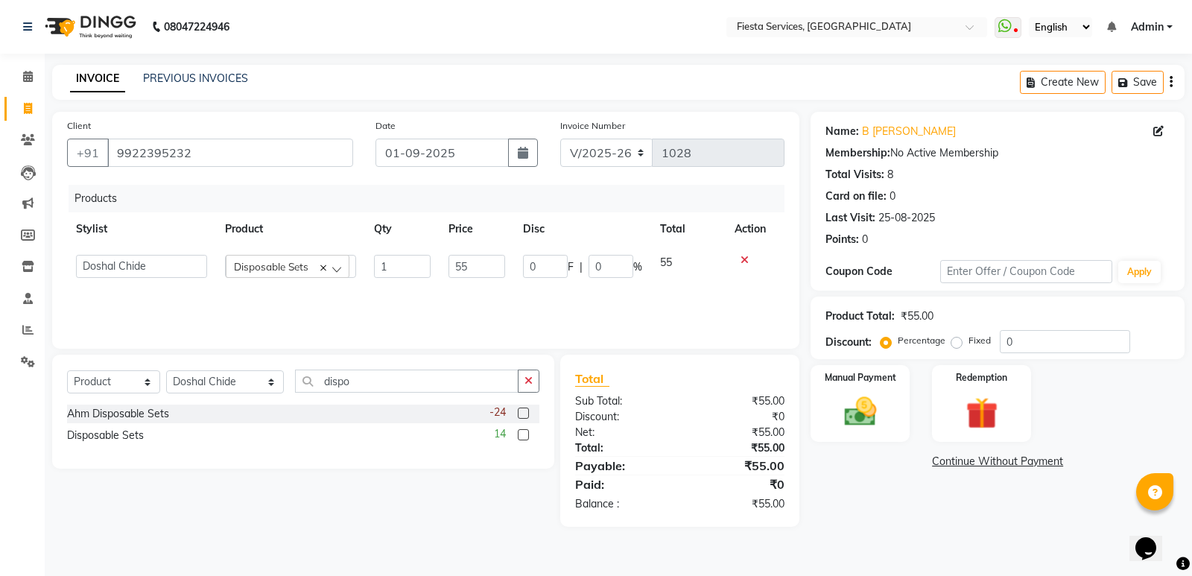
type input "4"
click at [922, 489] on div "Name: [PERSON_NAME] Membership: No Active Membership Total Visits: 8 Card on fi…" at bounding box center [1003, 319] width 385 height 415
click at [843, 421] on img at bounding box center [861, 412] width 54 height 38
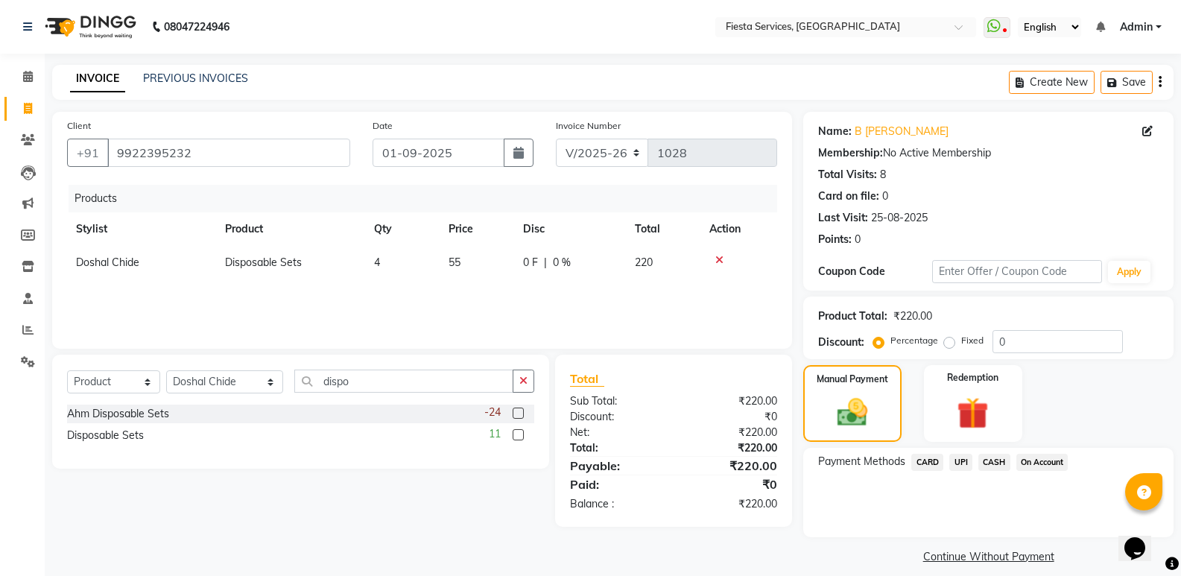
click at [999, 467] on span "CASH" at bounding box center [994, 462] width 32 height 17
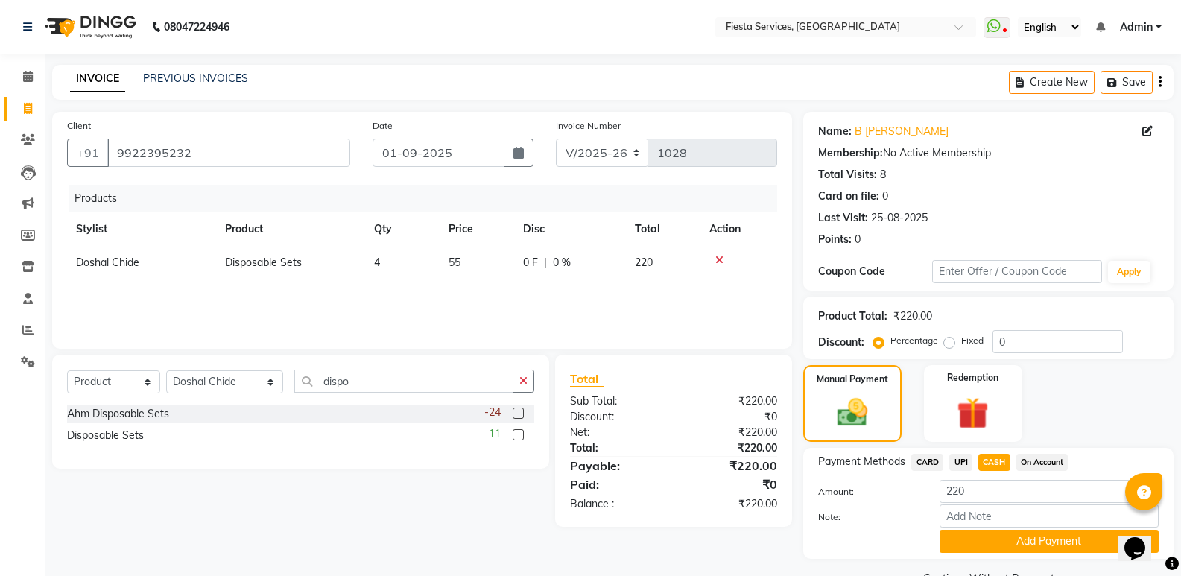
scroll to position [36, 0]
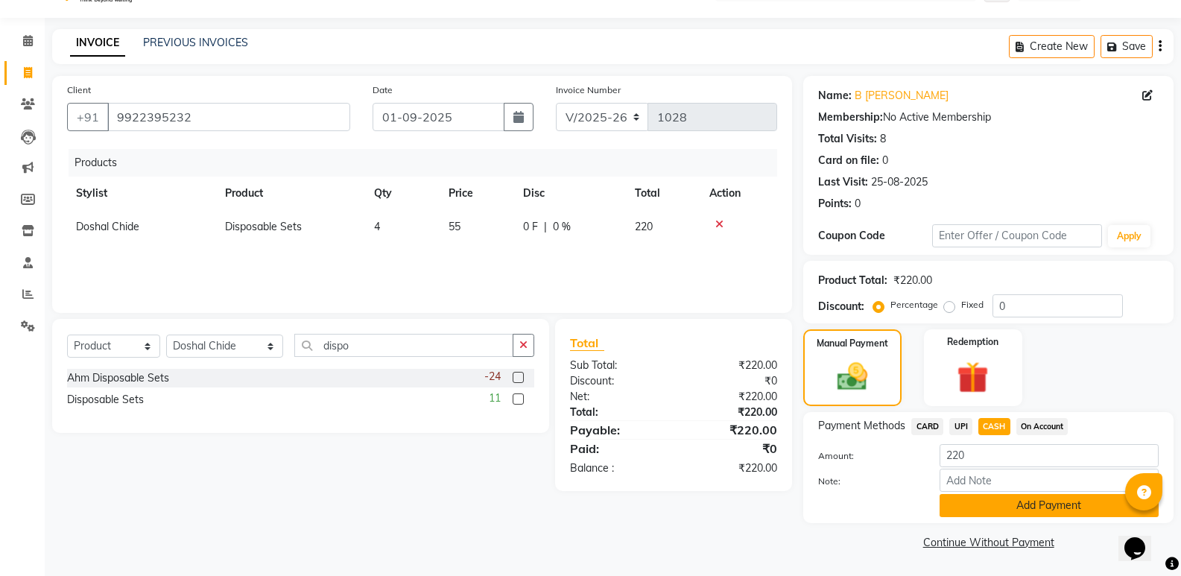
click at [1003, 509] on button "Add Payment" at bounding box center [1048, 505] width 219 height 23
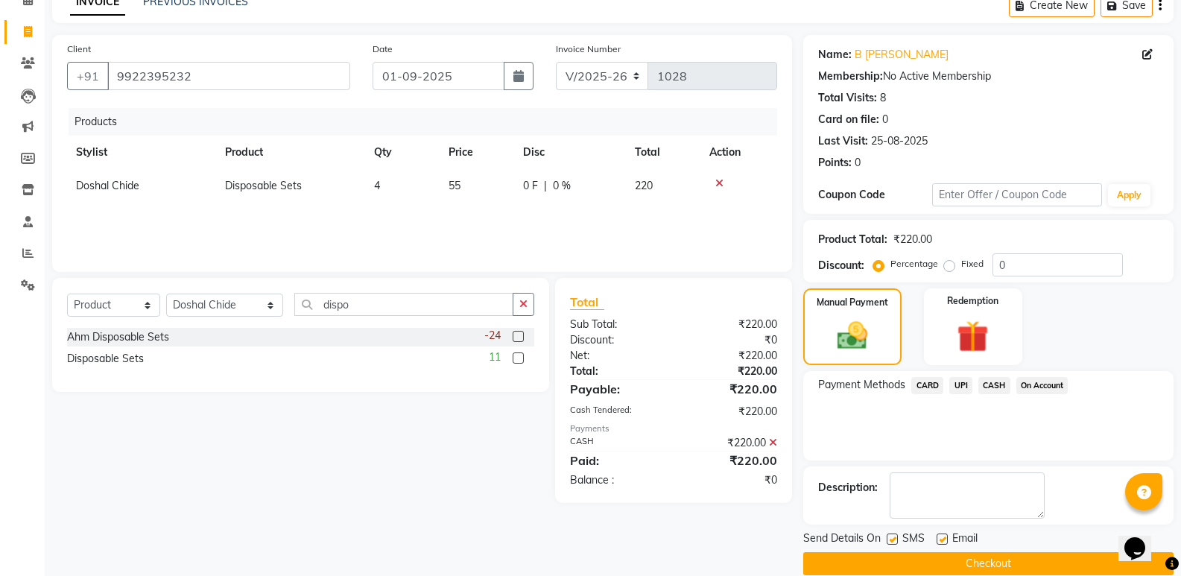
scroll to position [98, 0]
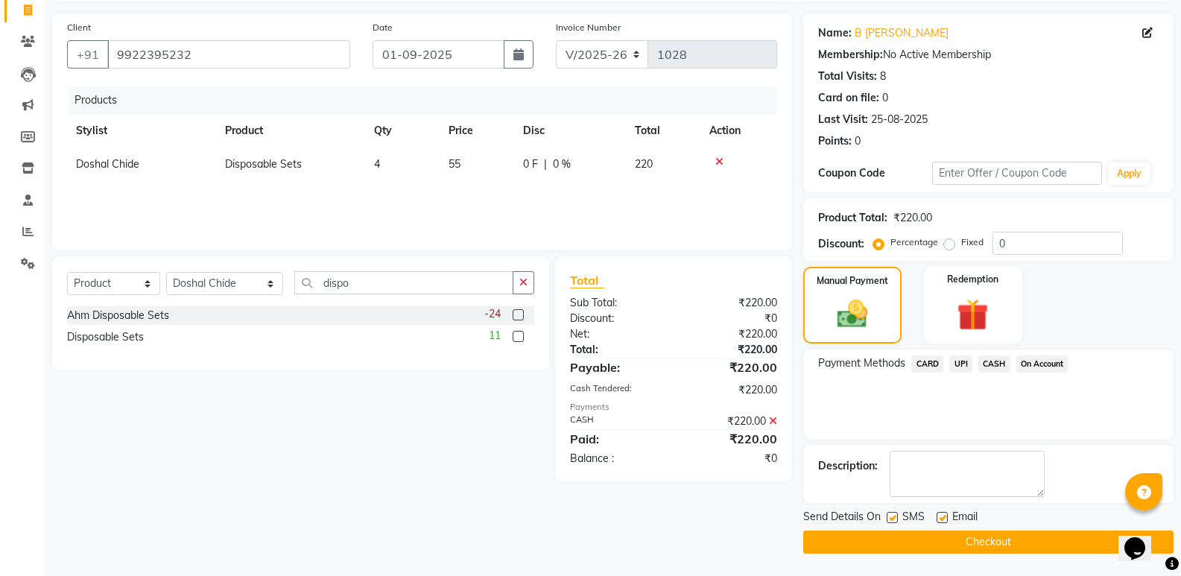
click at [990, 549] on button "Checkout" at bounding box center [988, 541] width 370 height 23
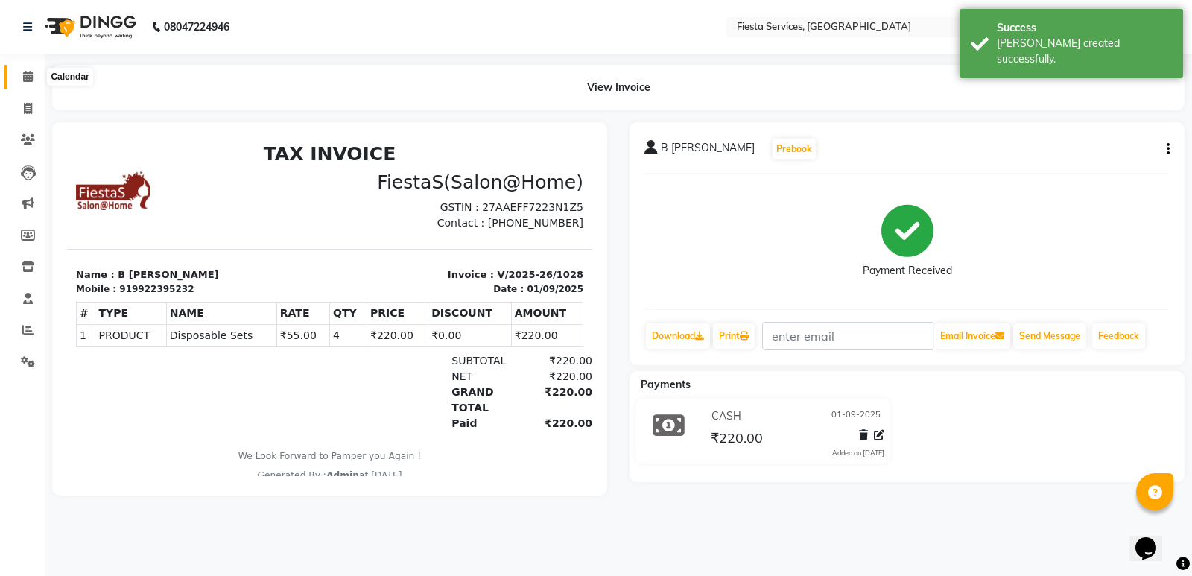
click at [23, 80] on span at bounding box center [28, 77] width 26 height 17
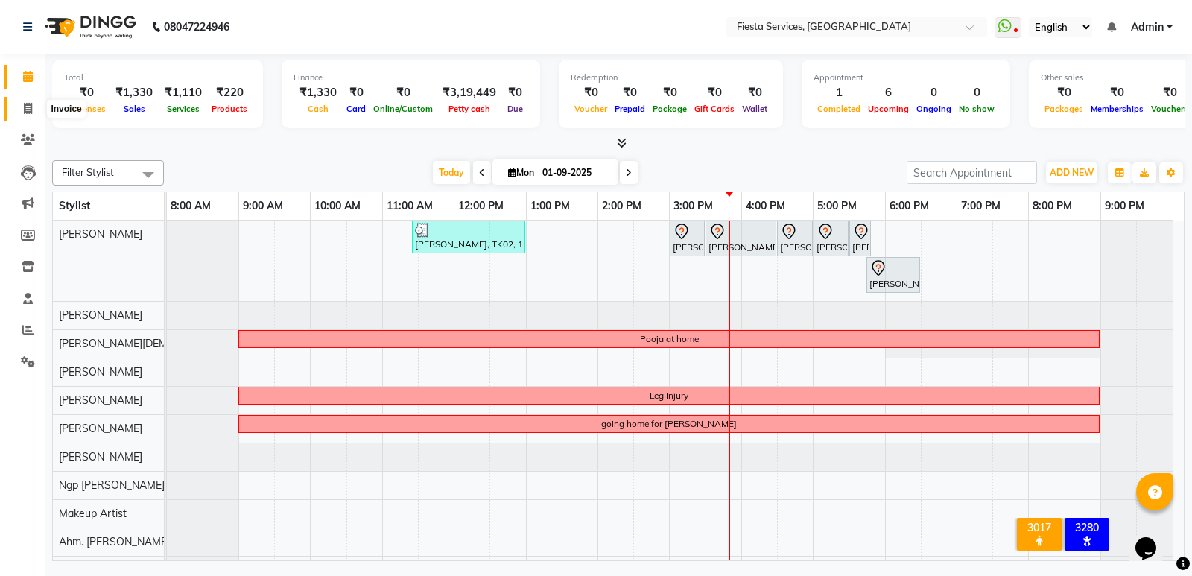
click at [24, 106] on icon at bounding box center [28, 108] width 8 height 11
select select "service"
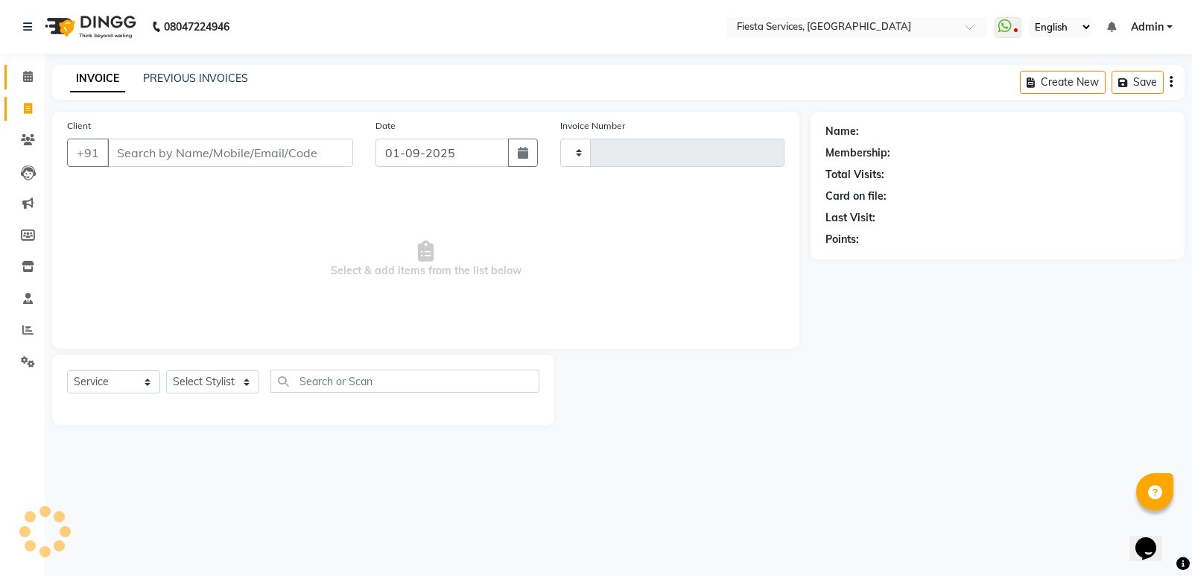
type input "1029"
select select "4929"
click at [25, 329] on icon at bounding box center [27, 329] width 11 height 11
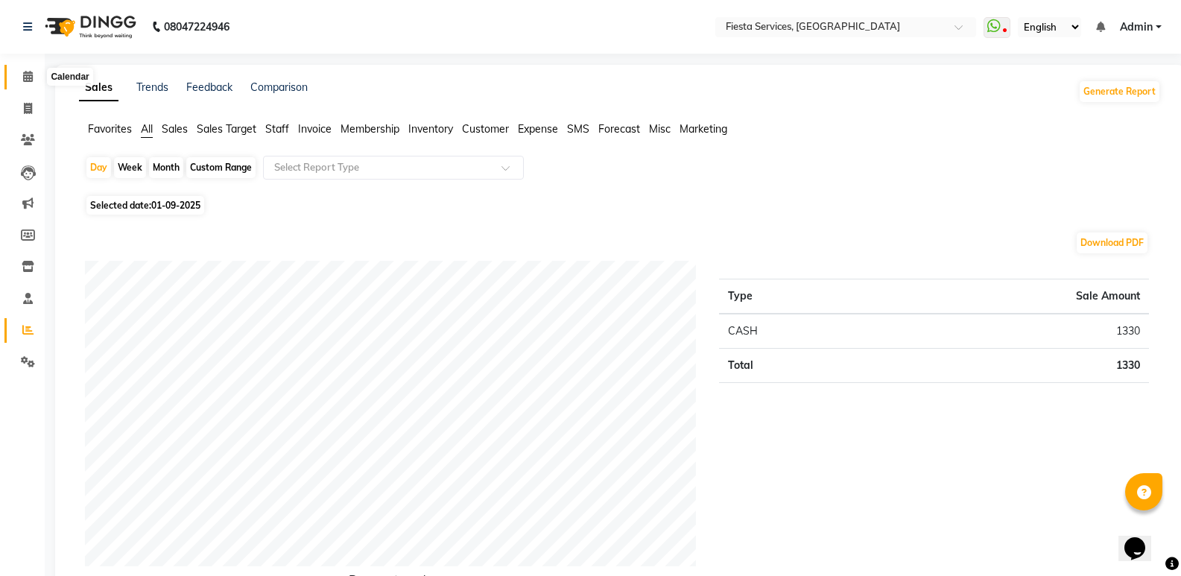
click at [26, 77] on icon at bounding box center [28, 76] width 10 height 11
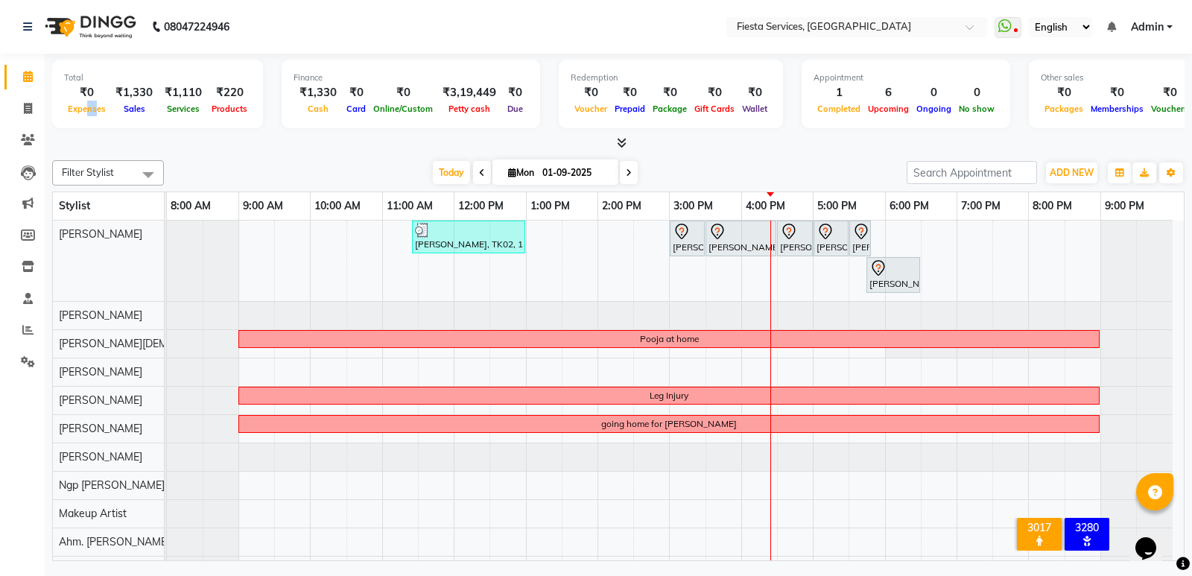
click at [95, 122] on div "Total ₹0 Expenses ₹1,330 Sales ₹1,110 Services ₹220 Products" at bounding box center [157, 94] width 211 height 69
